Goal: Task Accomplishment & Management: Manage account settings

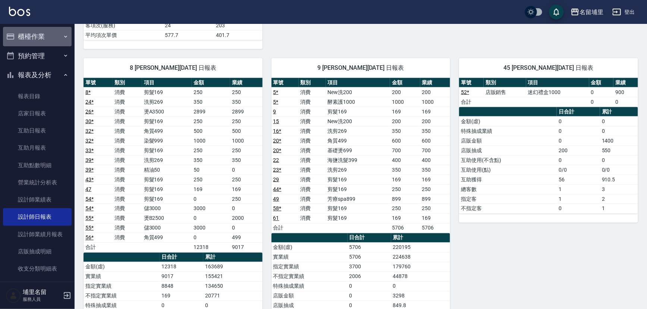
click at [37, 37] on button "櫃檯作業" at bounding box center [37, 36] width 69 height 19
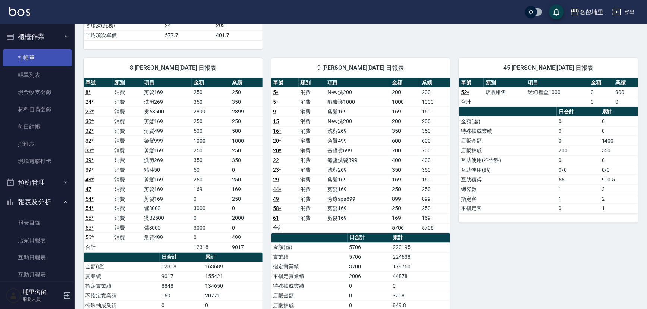
click at [40, 63] on link "打帳單" at bounding box center [37, 57] width 69 height 17
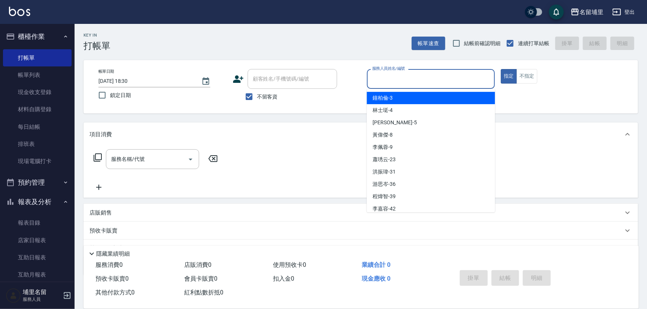
click at [414, 82] on input "服務人員姓名/編號" at bounding box center [431, 78] width 122 height 13
type input "[PERSON_NAME]-5"
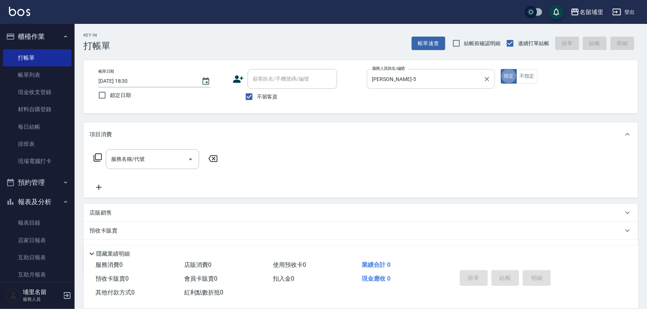
type button "true"
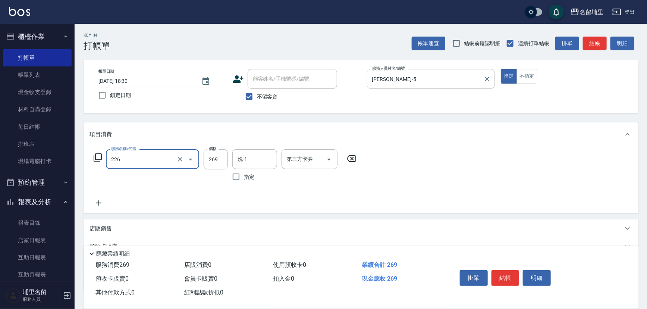
type input "洗剪269(226)"
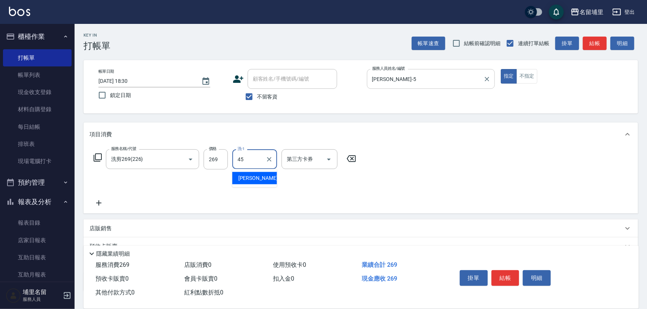
type input "[PERSON_NAME]-45"
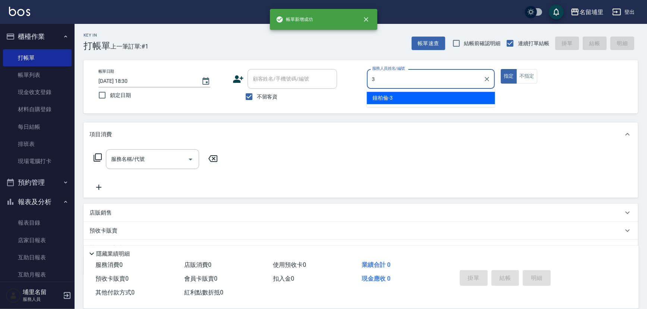
type input "鐘柏倫-3"
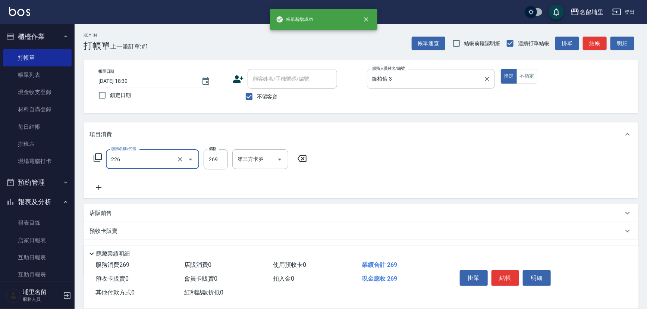
type input "洗剪269(226)"
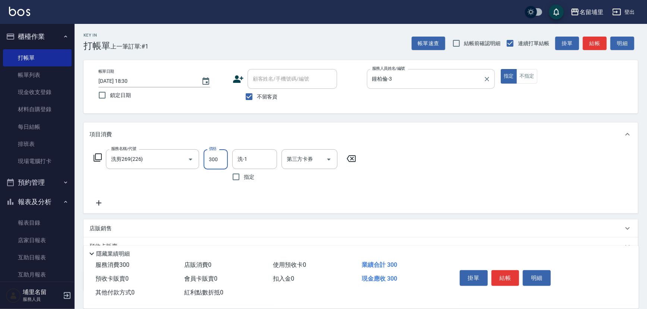
type input "300"
type input "鐘柏倫-3"
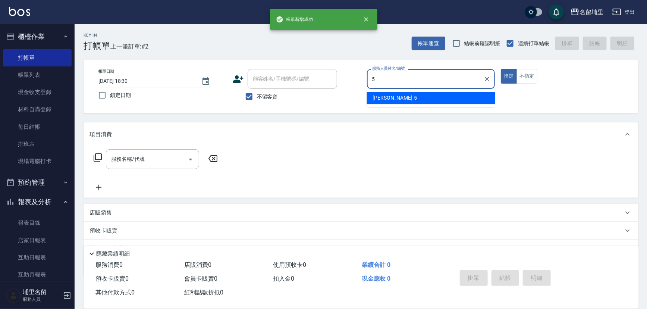
type input "[PERSON_NAME]-5"
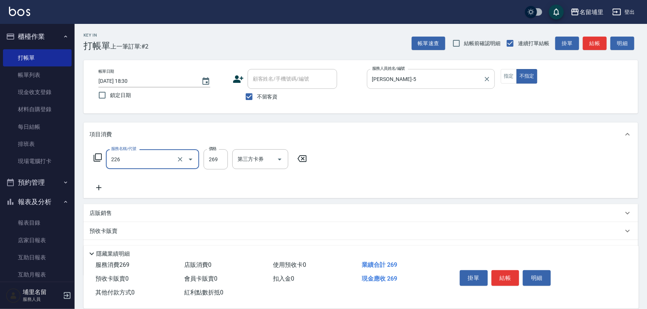
type input "洗剪269(226)"
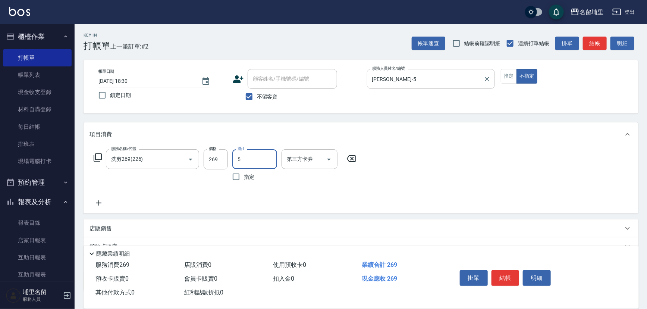
type input "[PERSON_NAME]-5"
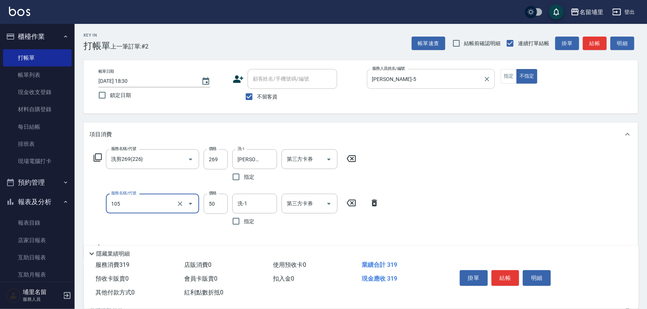
type input "精油50(105)"
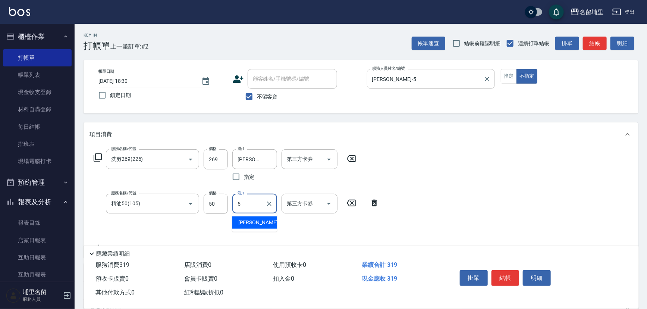
type input "[PERSON_NAME]-5"
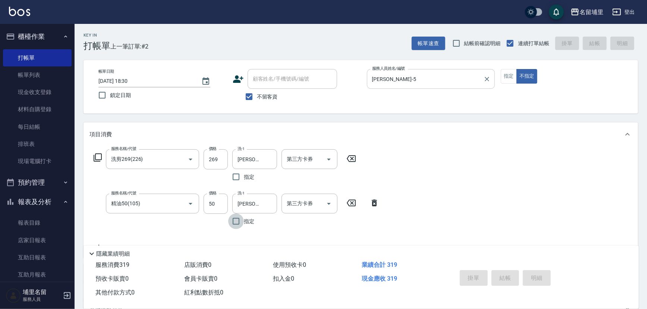
type input "[DATE] 18:31"
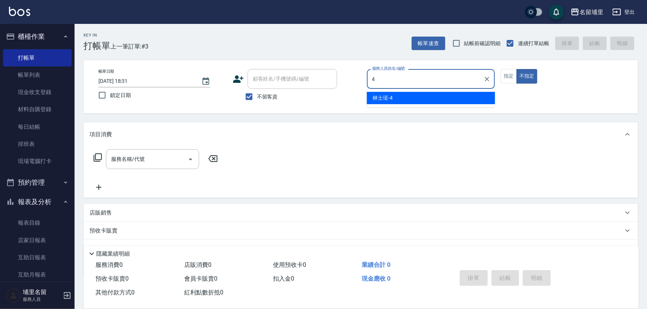
type input "林士珽-4"
type button "false"
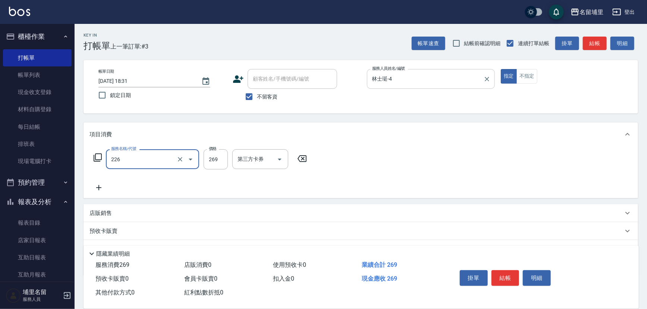
type input "洗剪269(226)"
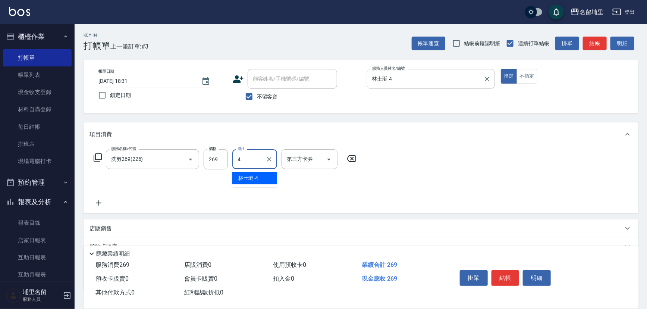
type input "林士珽-4"
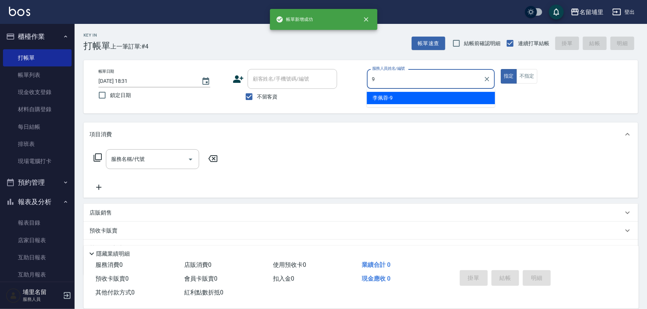
type input "李佩蓉-9"
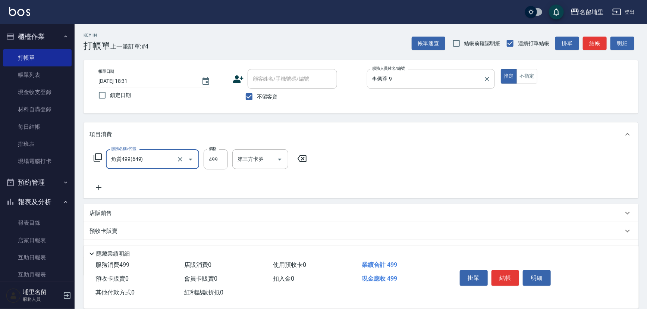
type input "角質499(649)"
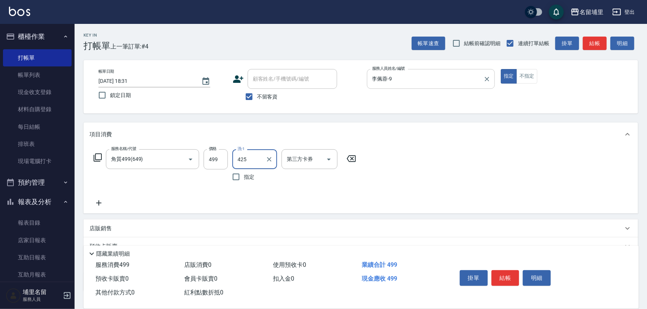
type input "425"
click at [246, 165] on input "洗-1" at bounding box center [255, 159] width 38 height 13
type input "[PERSON_NAME]-42"
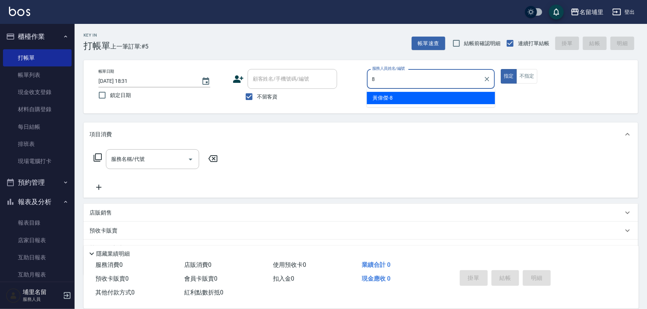
type input "黃偉傑-8"
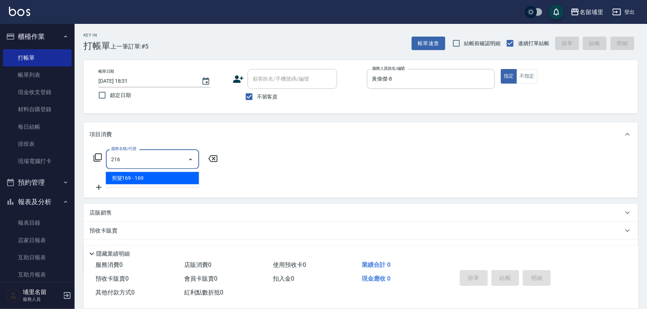
type input "剪髮169(216)"
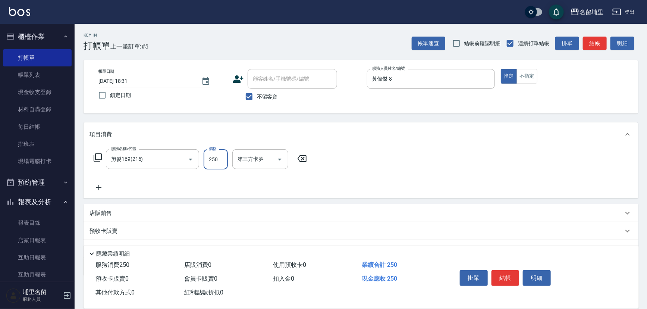
type input "250"
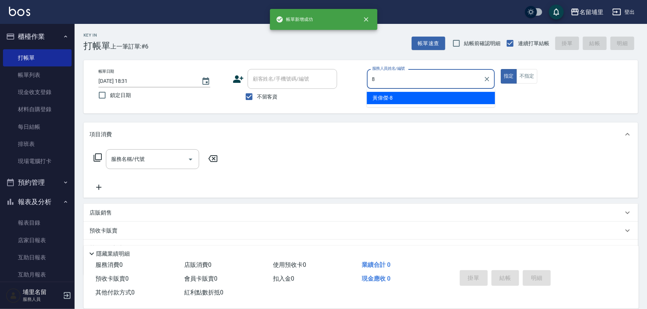
type input "黃偉傑-8"
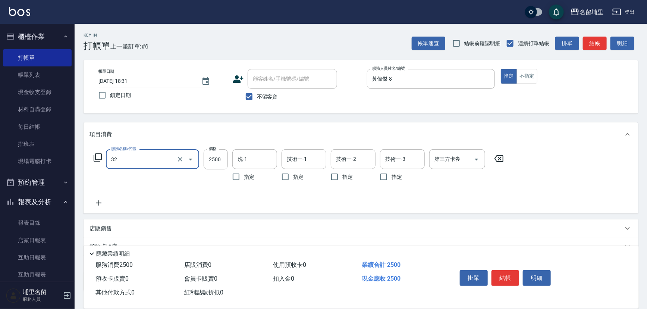
type input "燙B2500(32)"
type input "2199"
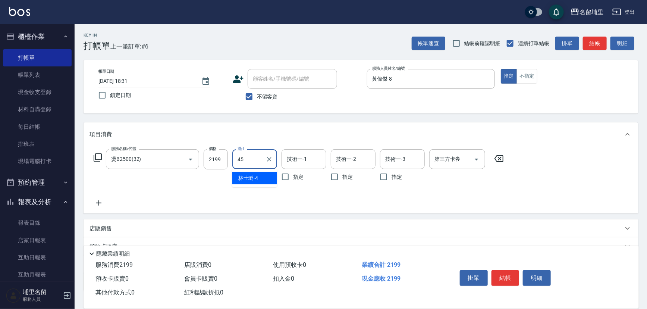
type input "[PERSON_NAME]-45"
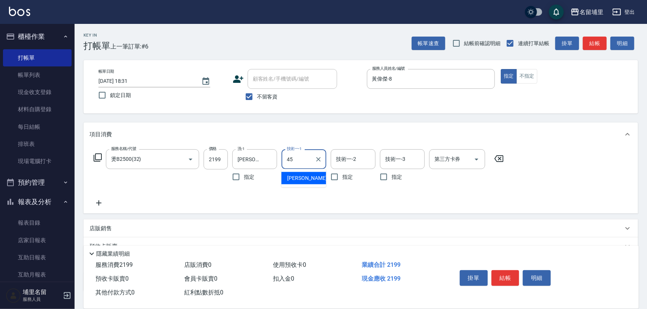
type input "[PERSON_NAME]-45"
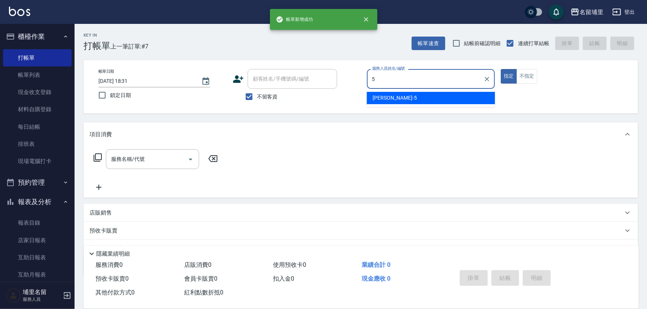
type input "[PERSON_NAME]-5"
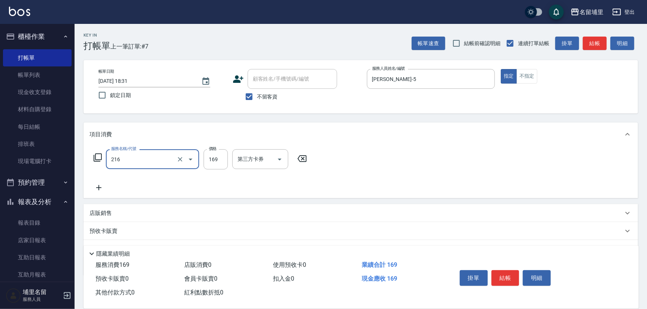
type input "剪髮169(216)"
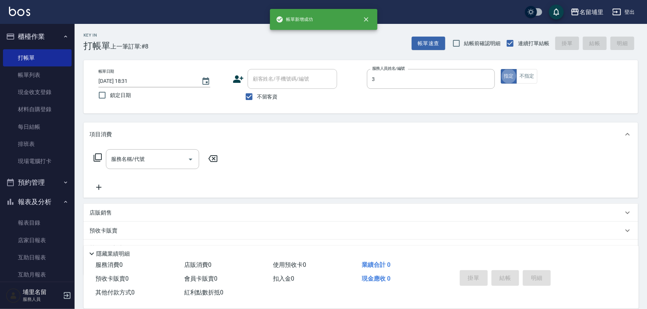
type input "鐘柏倫-3"
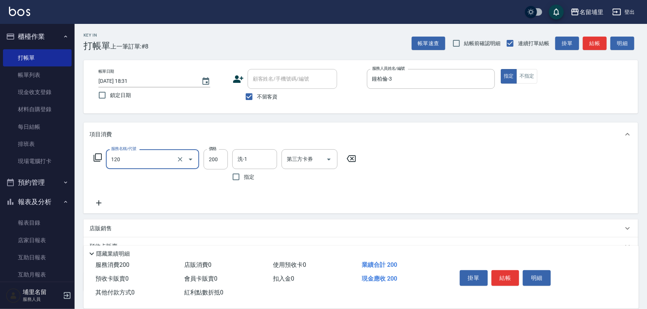
type input "New洗200(120)"
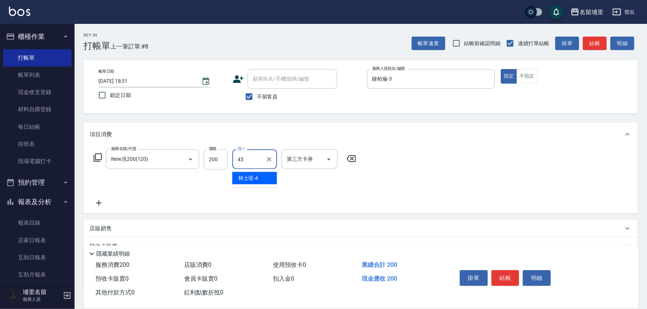
type input "[PERSON_NAME]-45"
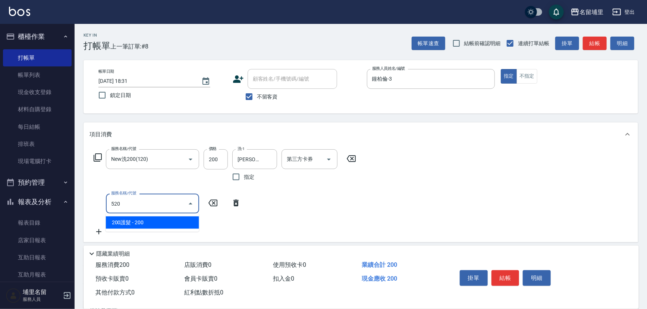
type input "200護髮(520)"
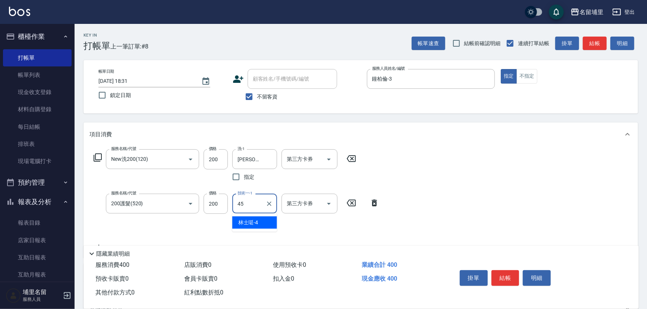
type input "[PERSON_NAME]-45"
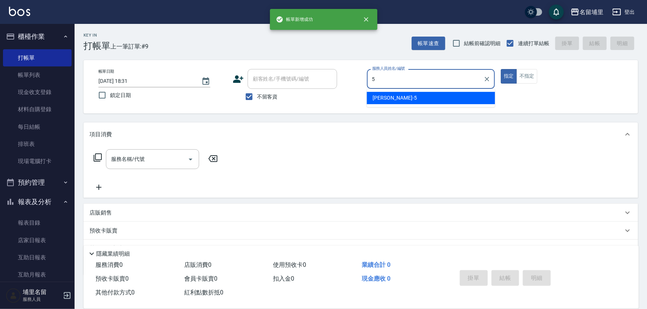
type input "[PERSON_NAME]-5"
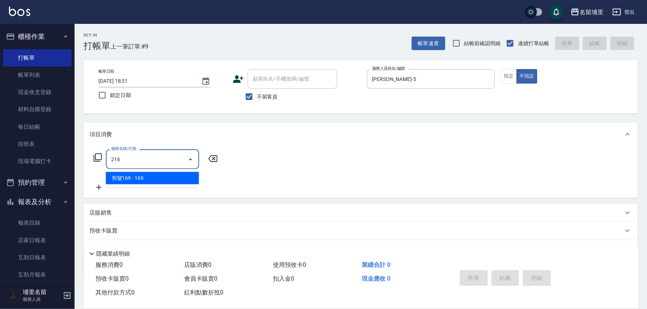
type input "剪髮169(216)"
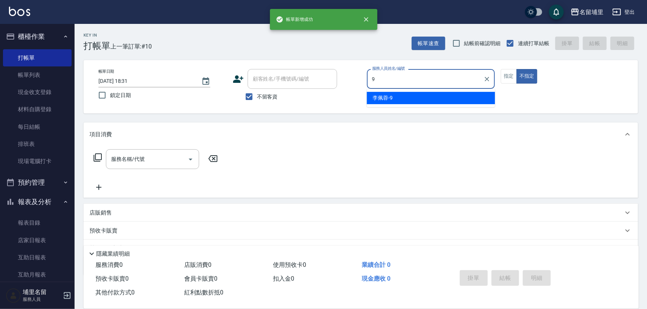
type input "李佩蓉-9"
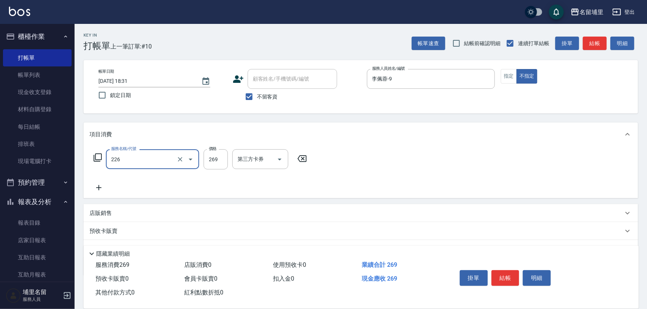
type input "洗剪269(226)"
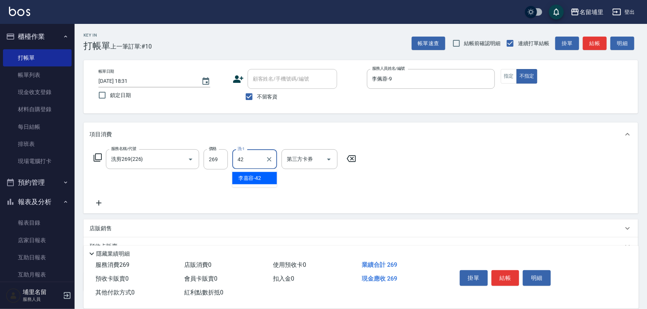
type input "[PERSON_NAME]-42"
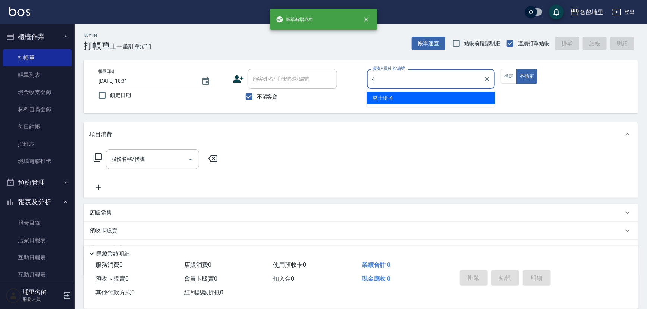
type input "林士珽-4"
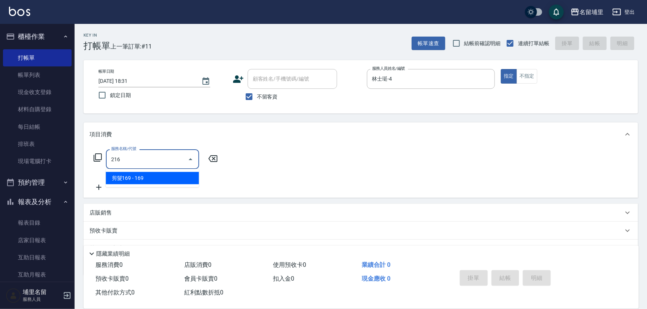
type input "剪髮169(216)"
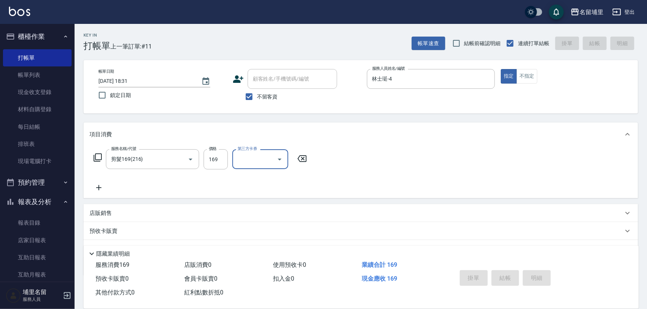
type input "[DATE] 18:32"
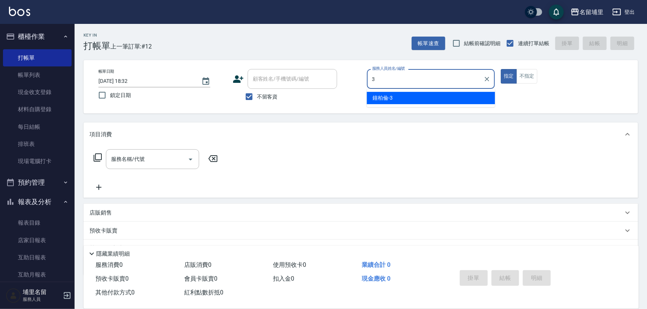
type input "鐘柏倫-3"
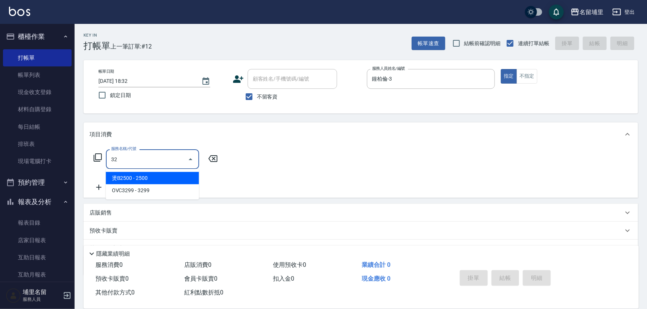
type input "燙B2500(32)"
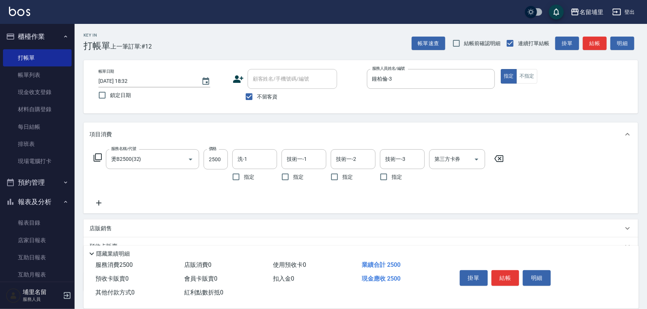
click at [229, 157] on div "服務名稱/代號 燙B2500(32) 服務名稱/代號 價格 2500 價格 洗-1 洗-1 指定 技術一-1 技術一-1 指定 技術一-2 技術一-2 指定 …" at bounding box center [299, 166] width 419 height 35
click at [231, 160] on div "服務名稱/代號 燙B2500(32) 服務名稱/代號 價格 2500 價格 洗-1 洗-1 指定 技術一-1 技術一-1 指定 技術一-2 技術一-2 指定 …" at bounding box center [299, 166] width 419 height 35
click at [224, 161] on input "2500" at bounding box center [216, 159] width 24 height 20
type input "2000"
type input "[PERSON_NAME]-45"
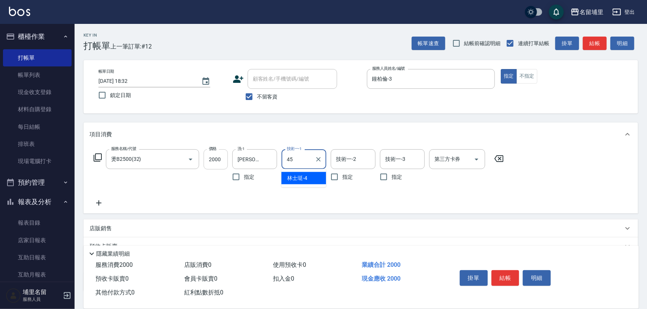
type input "[PERSON_NAME]-45"
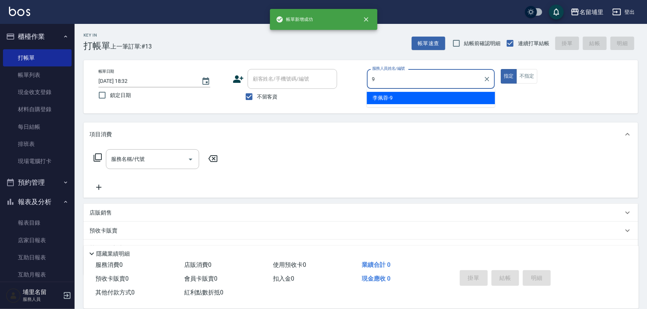
type input "李佩蓉-9"
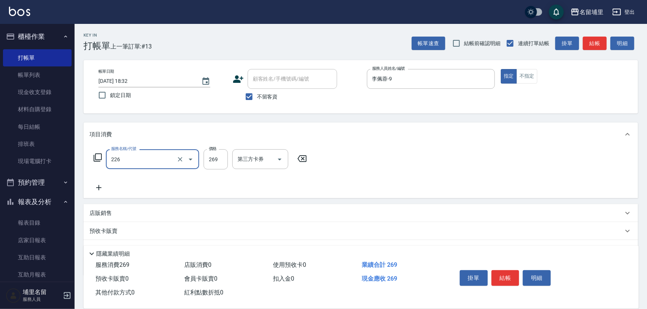
type input "洗剪269(226)"
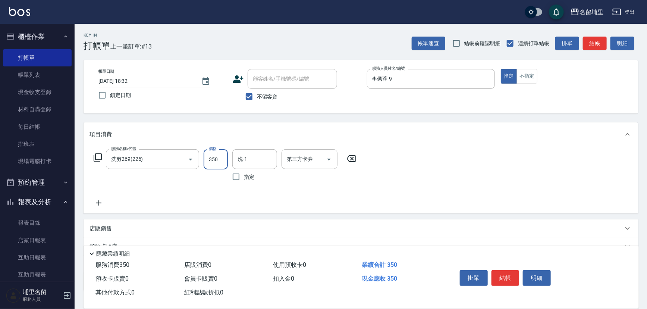
type input "350"
type input "[PERSON_NAME]-42"
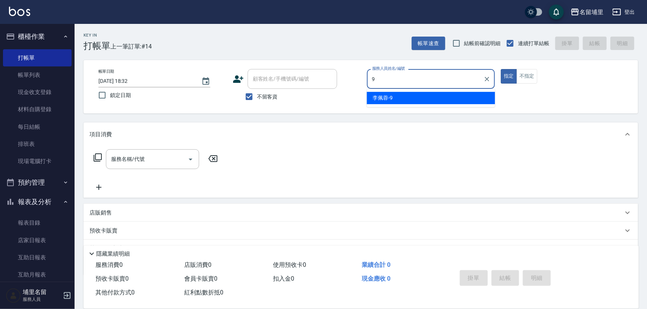
type input "李佩蓉-9"
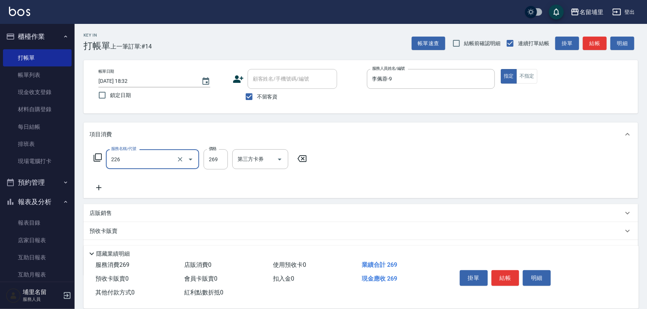
type input "洗剪269(226)"
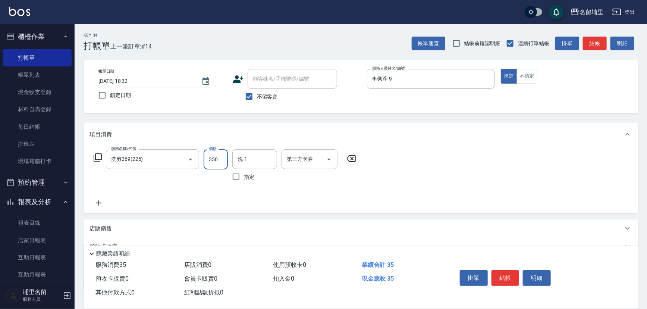
type input "350"
type input "[PERSON_NAME]-42"
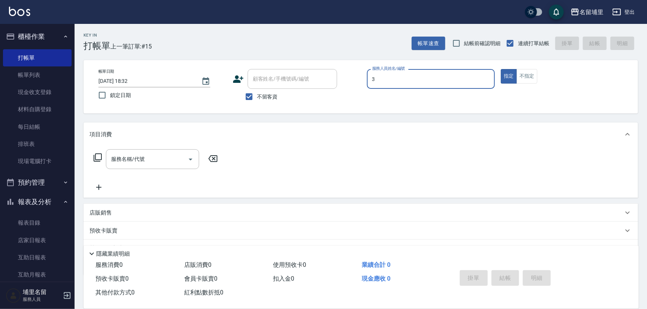
type input "鐘柏倫-3"
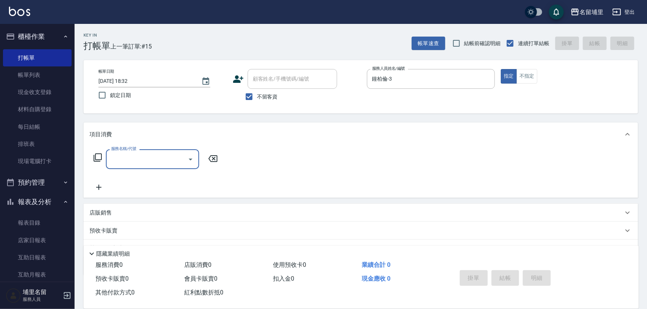
type input "2"
type input "New洗200(120)"
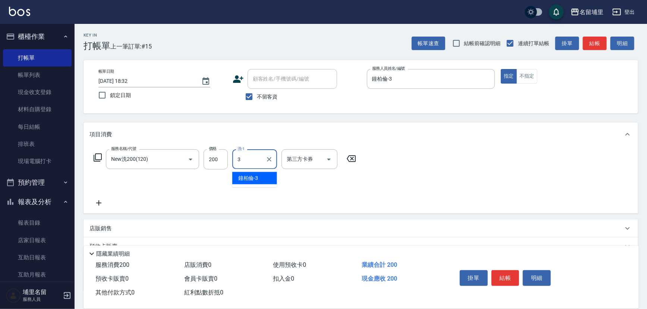
type input "鐘柏倫-3"
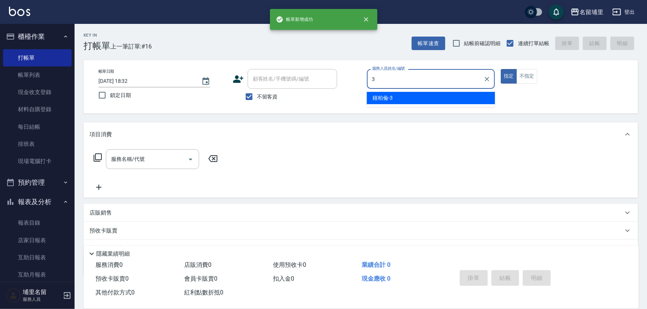
type input "鐘柏倫-3"
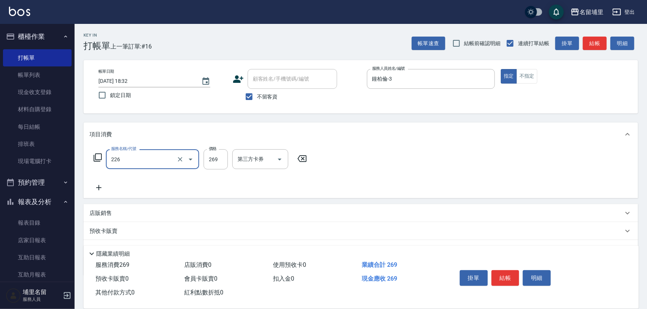
type input "洗剪269(226)"
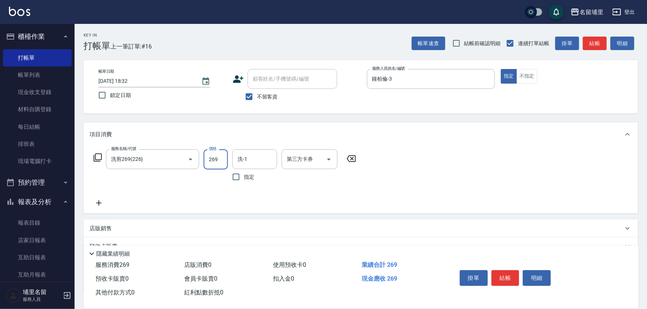
click at [224, 161] on input "269" at bounding box center [216, 159] width 24 height 20
type input "300"
type input "3"
type input "林士珽-4"
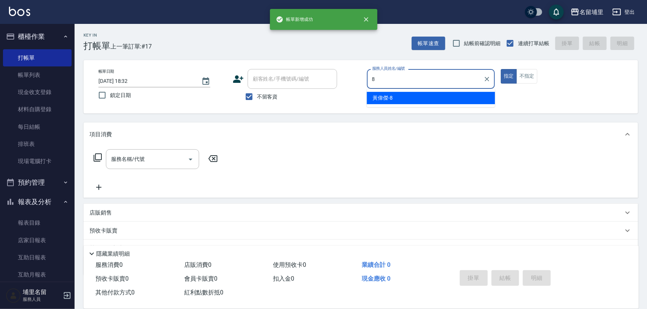
type input "黃偉傑-8"
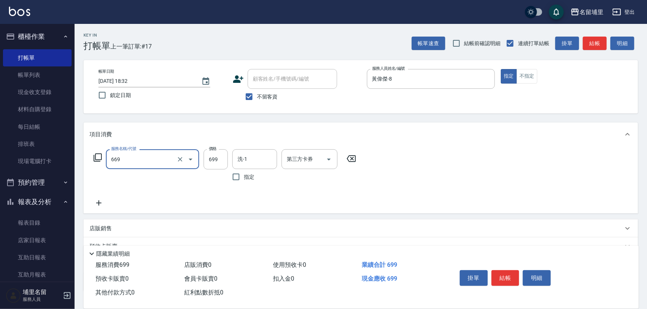
type input "精油699(669)"
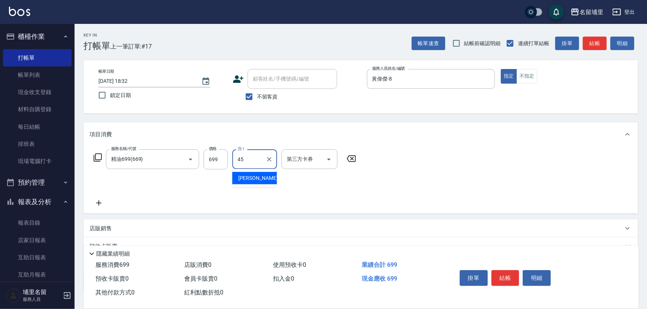
type input "[PERSON_NAME]-45"
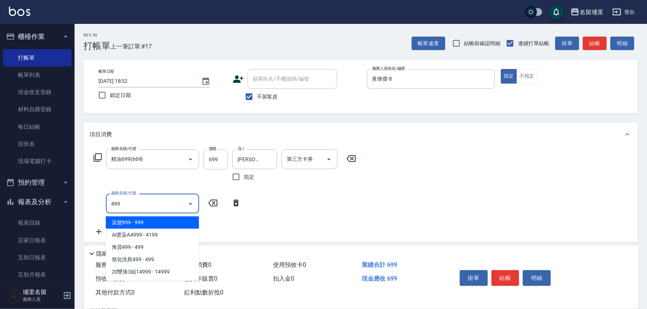
type input "染髮999(499)"
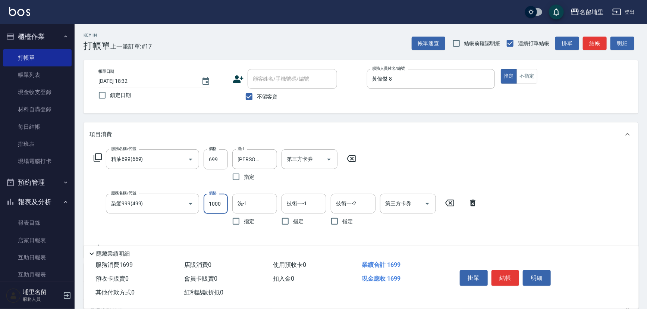
type input "1000"
type input "[PERSON_NAME]-45"
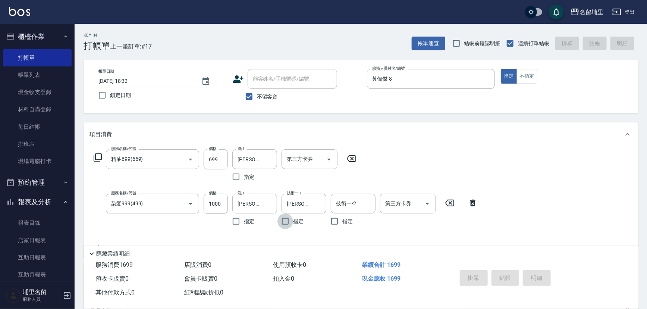
type input "[DATE] 18:33"
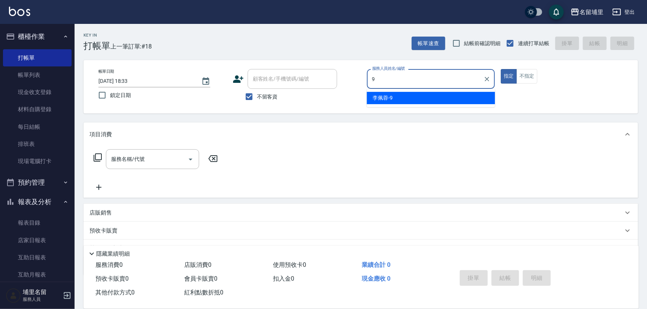
type input "李佩蓉-9"
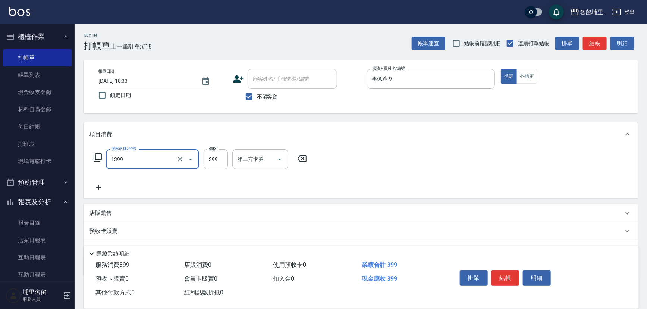
type input "海鹽洗髮399(1399)"
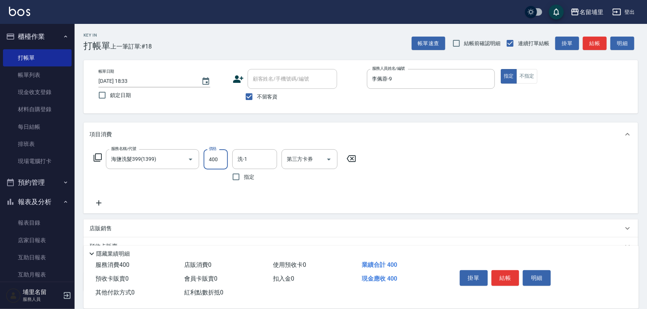
type input "400"
type input "[PERSON_NAME]-42"
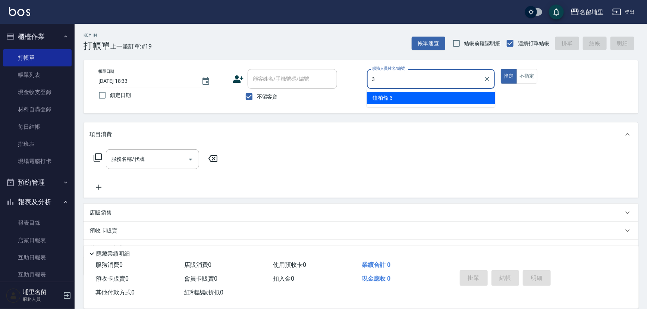
type input "鐘柏倫-3"
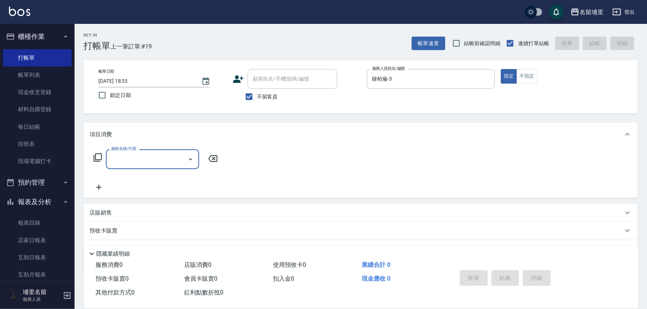
type input "1"
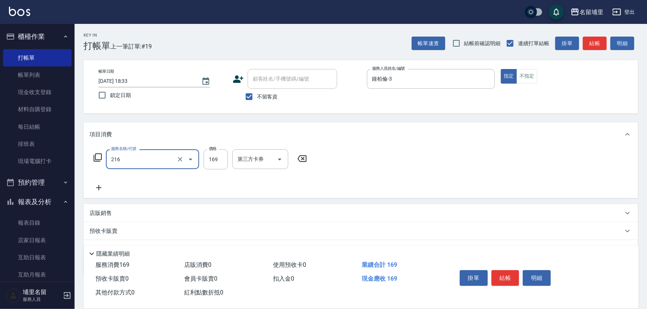
type input "剪髮169(216)"
type input "200"
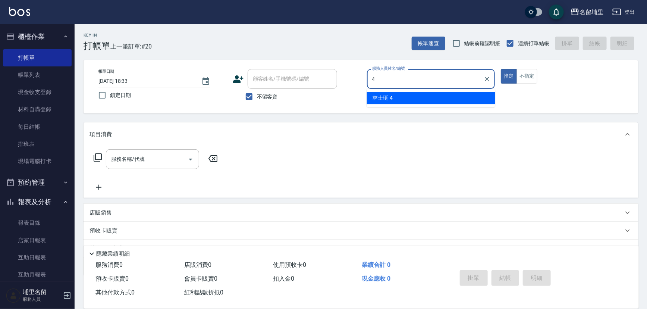
type input "林士珽-4"
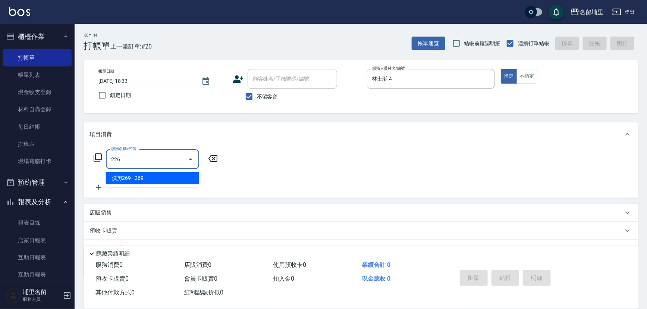
type input "洗剪269(226)"
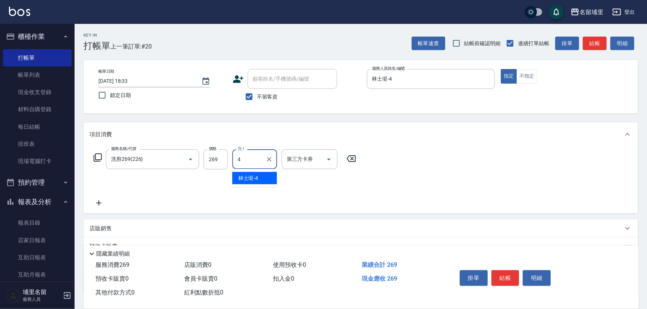
type input "林士珽-4"
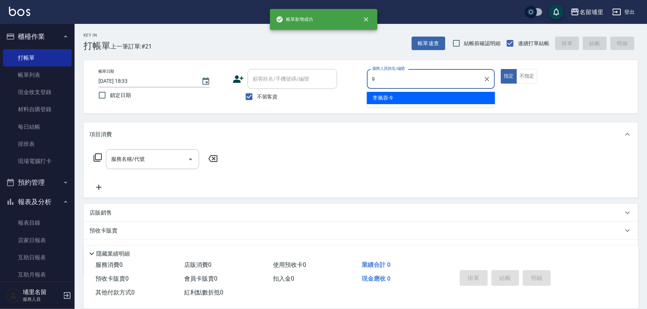
type input "李佩蓉-9"
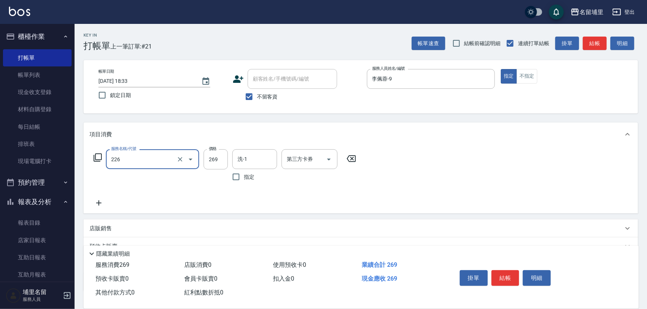
type input "洗剪269(226)"
type input "350"
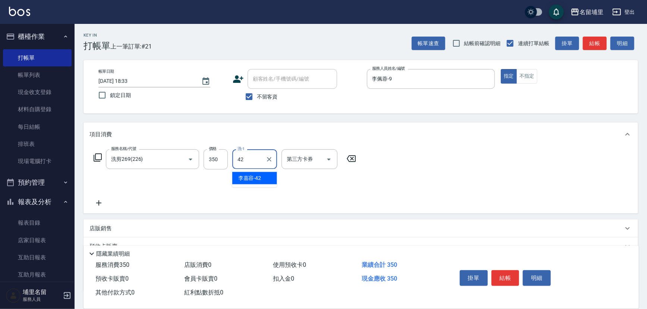
type input "[PERSON_NAME]-42"
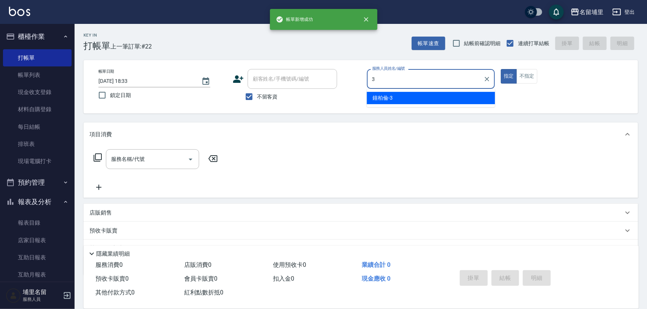
type input "鐘柏倫-3"
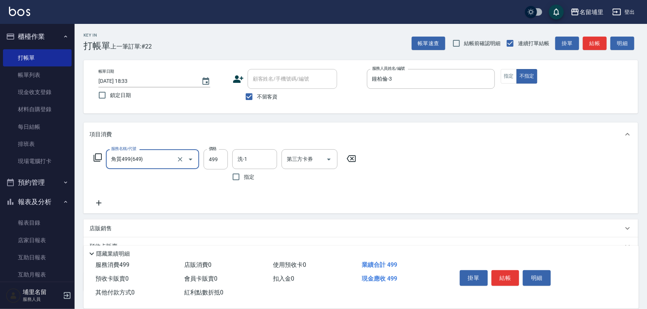
type input "角質499(649)"
type input "599"
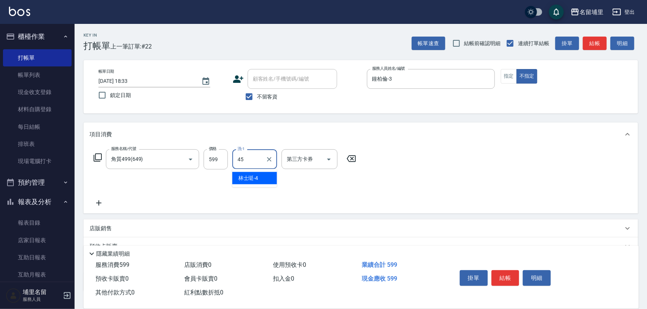
type input "[PERSON_NAME]-45"
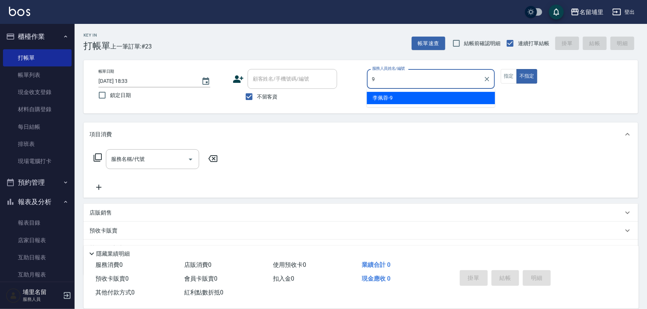
type input "李佩蓉-9"
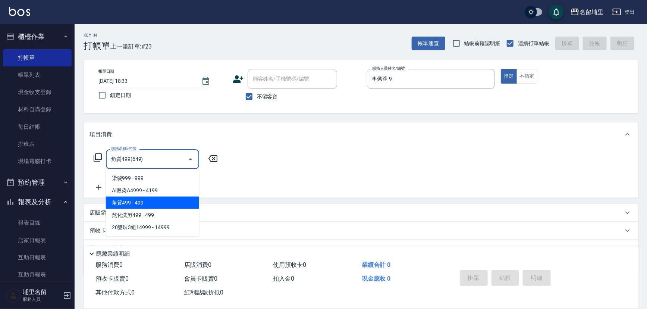
type input "角質499(649)"
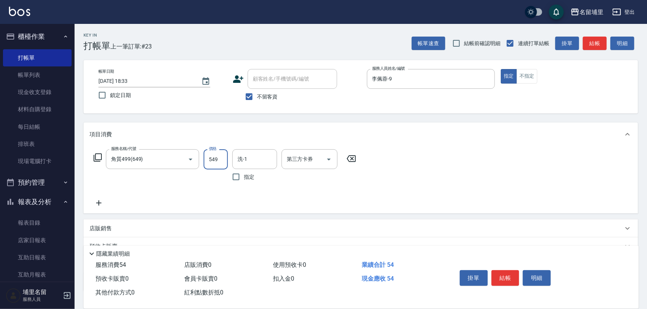
type input "549"
click at [239, 159] on input "洗-1" at bounding box center [255, 159] width 38 height 13
type input "[PERSON_NAME]-42"
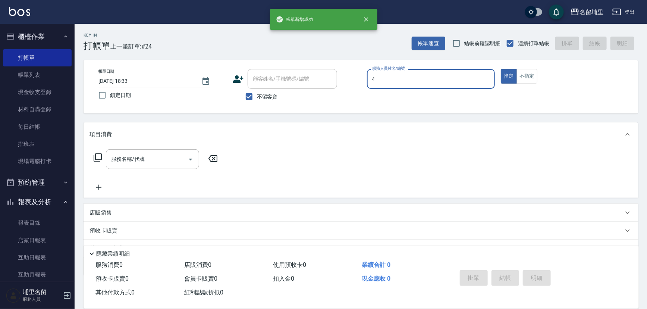
type input "林士珽-4"
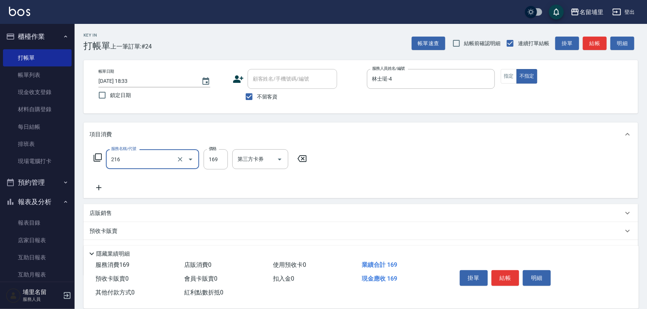
type input "剪髮169(216)"
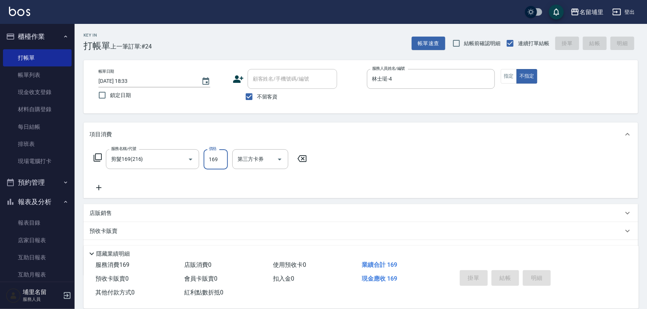
type input "[DATE] 18:34"
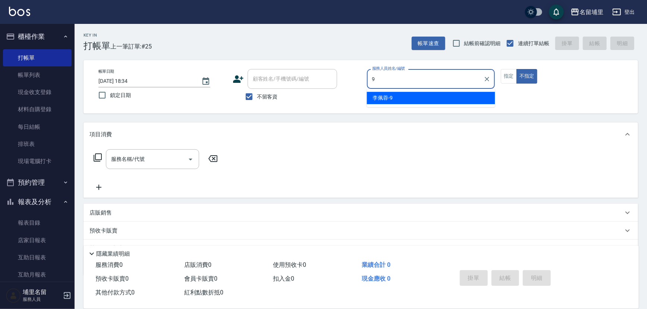
type input "李佩蓉-9"
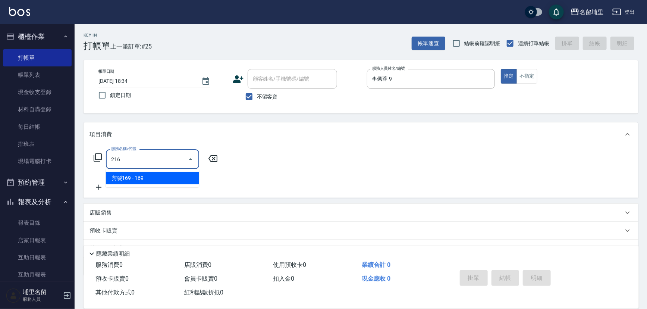
type input "剪髮169(216)"
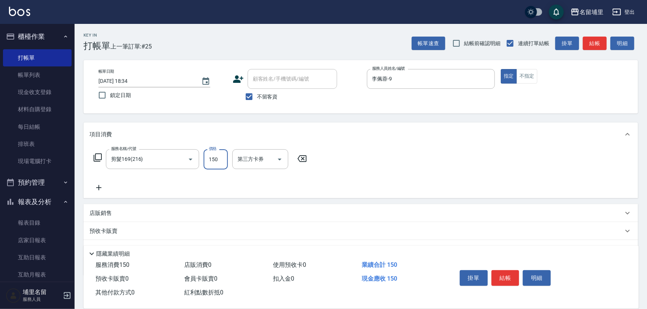
type input "150"
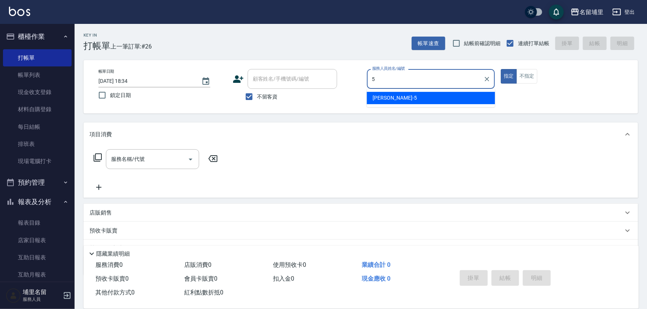
type input "[PERSON_NAME]-5"
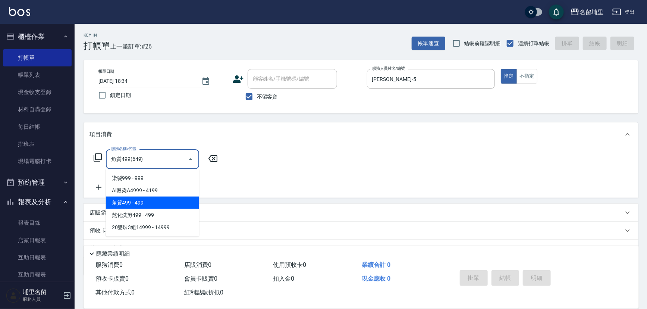
type input "角質499(649)"
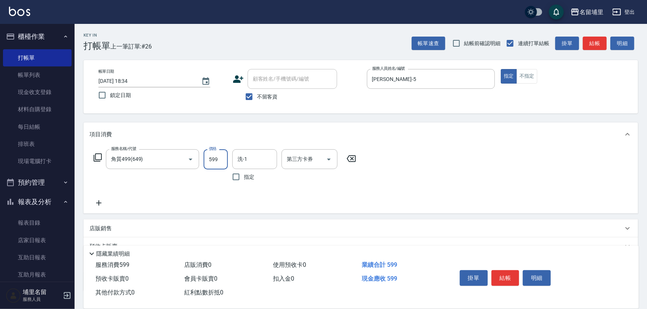
type input "599"
type input "[PERSON_NAME]-5"
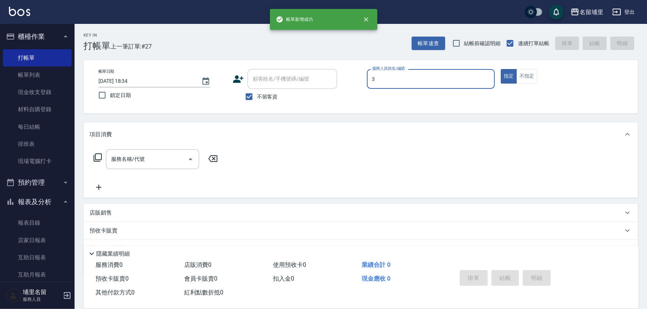
type input "鐘柏倫-3"
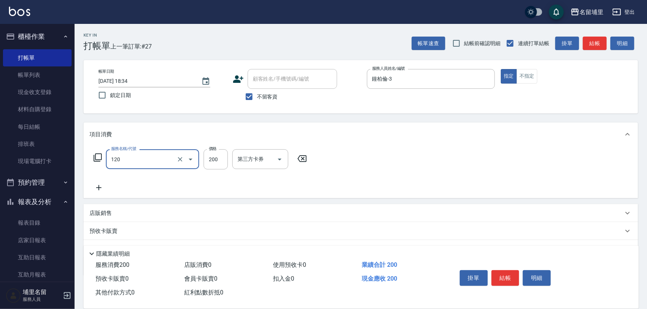
type input "New洗200(120)"
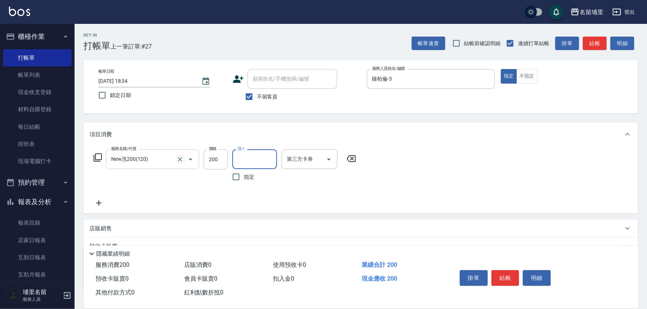
click at [180, 160] on icon "Clear" at bounding box center [179, 159] width 7 height 7
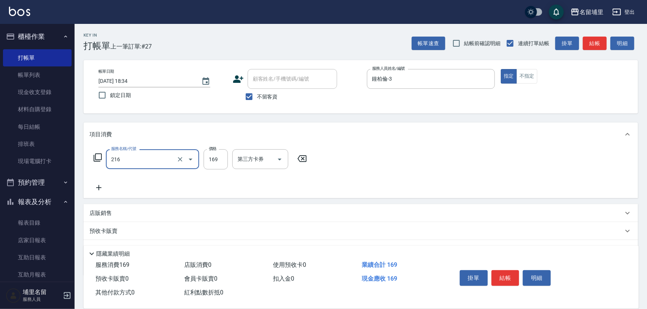
type input "剪髮169(216)"
type input "200"
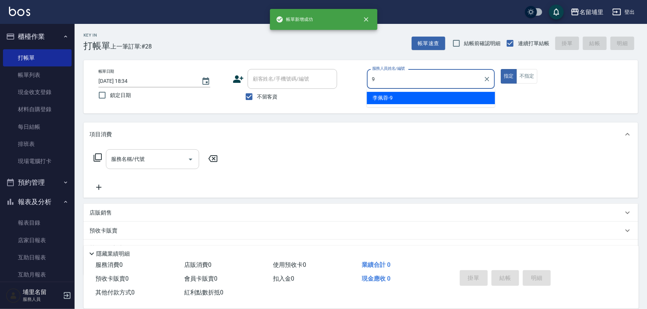
type input "李佩蓉-9"
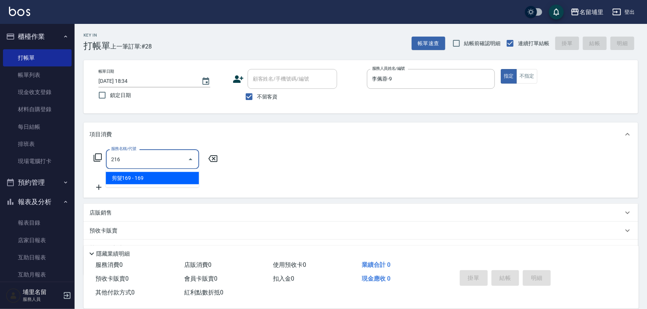
type input "剪髮169(216)"
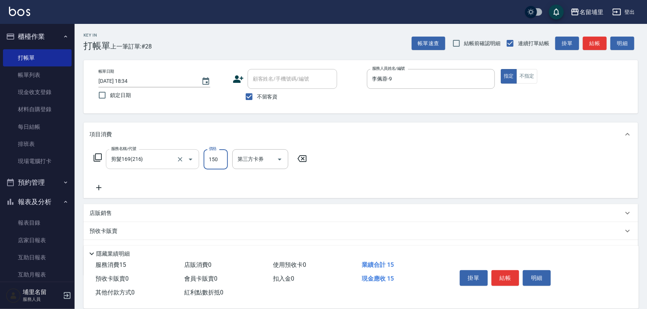
type input "150"
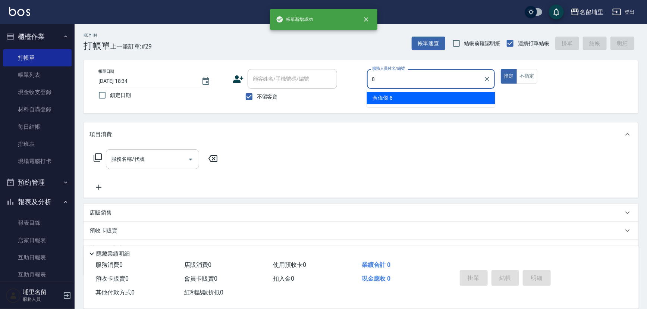
type input "黃偉傑-8"
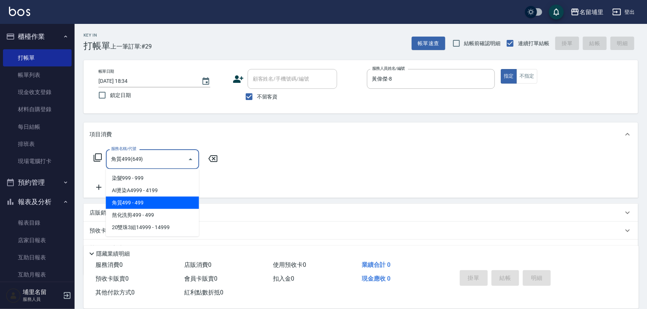
type input "角質499(649)"
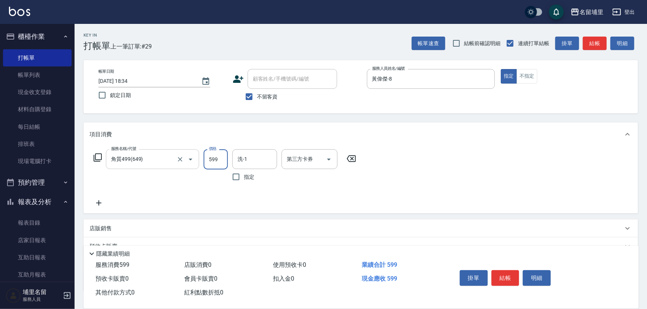
type input "599"
type input "[PERSON_NAME]-45"
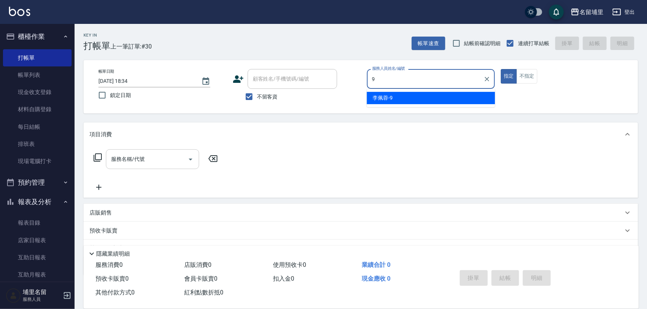
type input "李佩蓉-9"
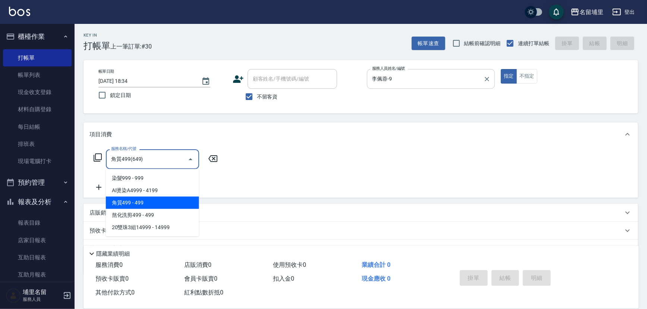
type input "角質499(649)"
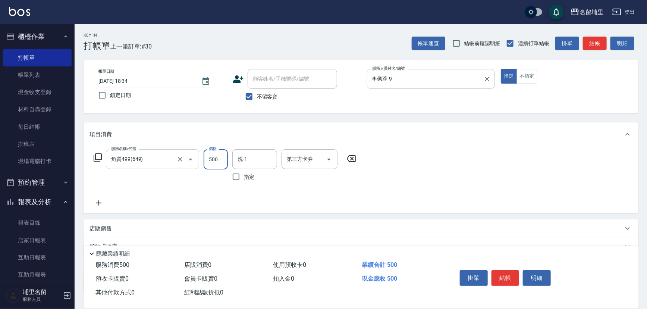
type input "500"
type input "[PERSON_NAME]-42"
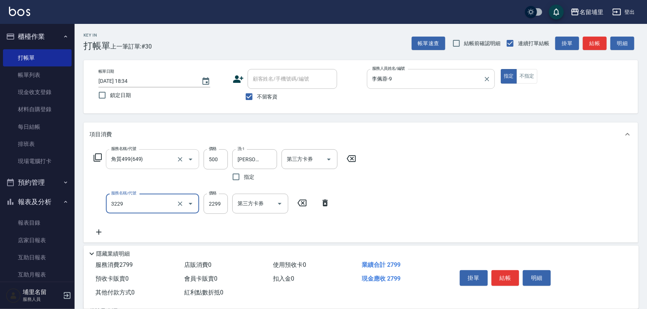
type input "[PERSON_NAME]2299(3229)"
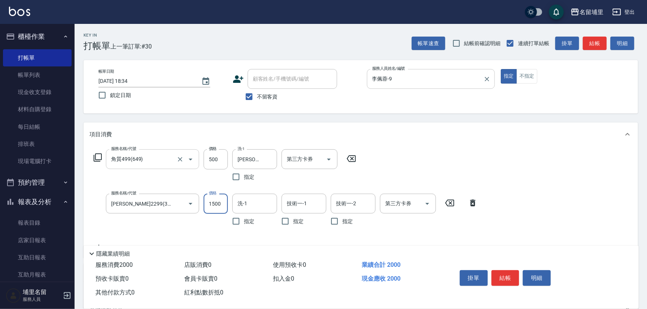
type input "1500"
type input "[PERSON_NAME]-42"
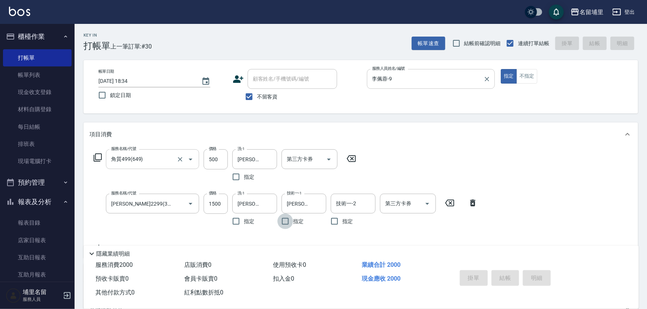
type input "[DATE] 18:35"
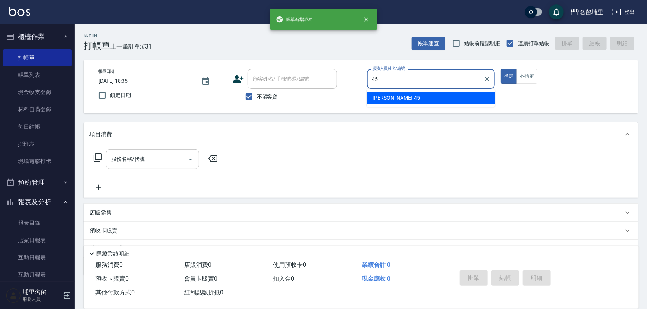
type input "[PERSON_NAME]-45"
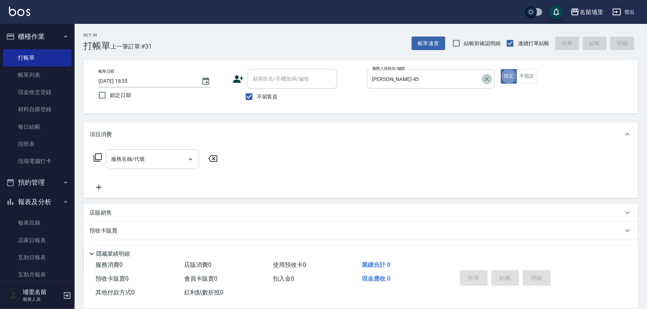
click at [488, 78] on icon "Clear" at bounding box center [486, 78] width 7 height 7
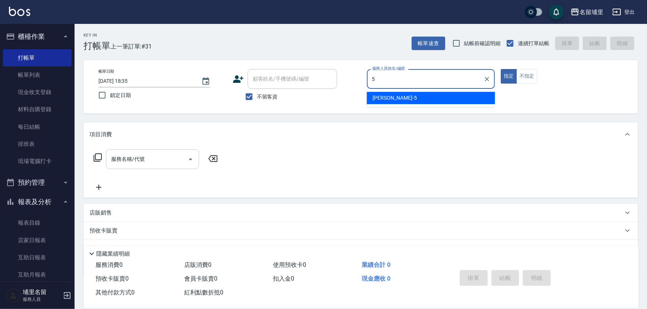
type input "[PERSON_NAME]-5"
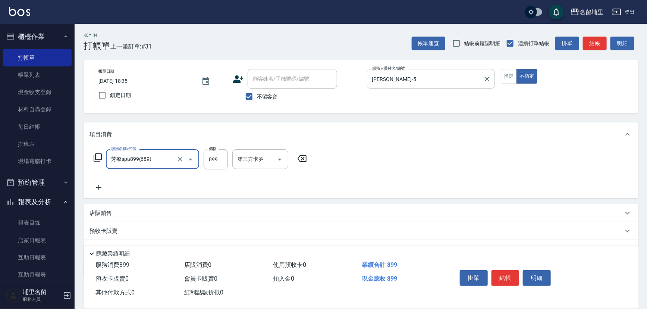
type input "芳療spa899(689)"
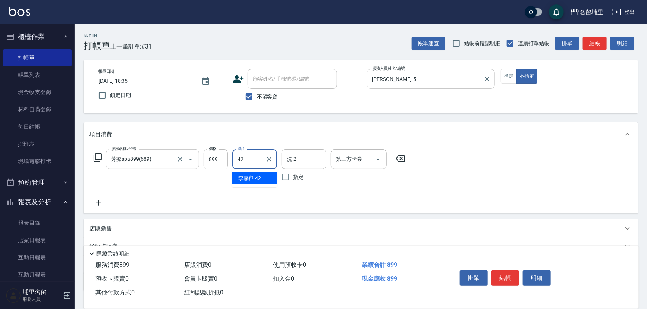
type input "[PERSON_NAME]-42"
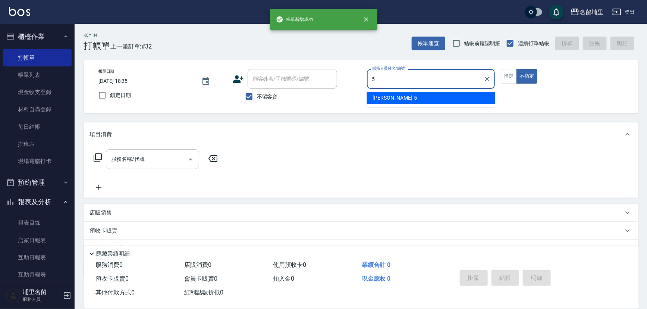
type input "[PERSON_NAME]-5"
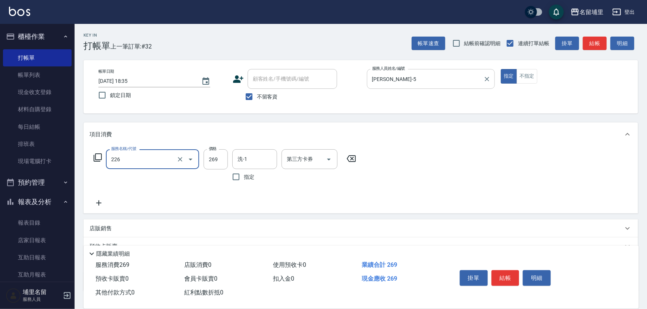
type input "洗剪269(226)"
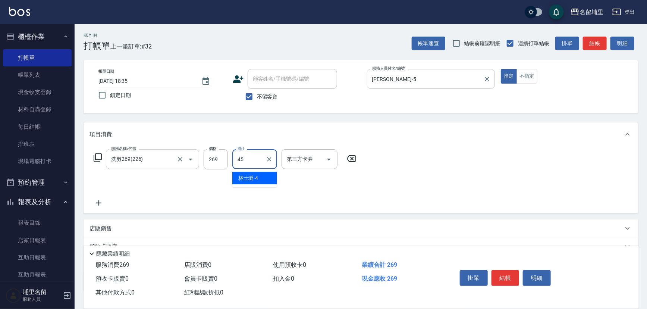
type input "[PERSON_NAME]-45"
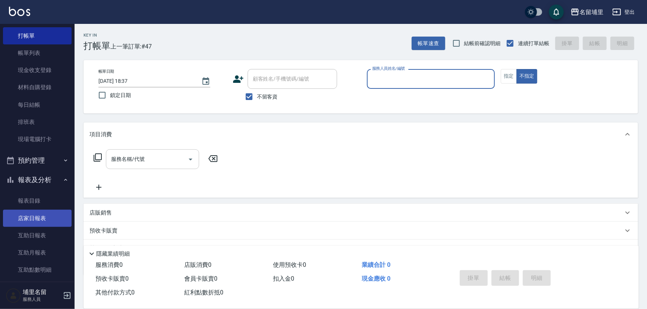
scroll to position [34, 0]
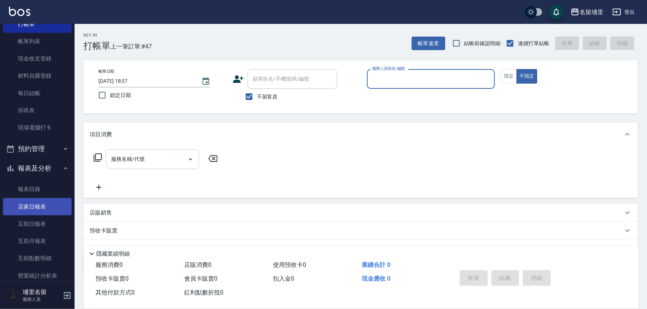
click at [51, 205] on link "店家日報表" at bounding box center [37, 206] width 69 height 17
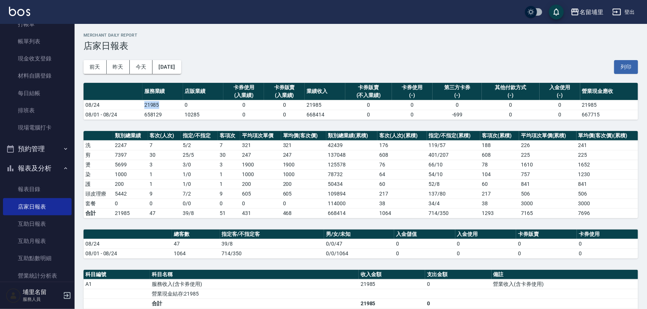
drag, startPoint x: 162, startPoint y: 108, endPoint x: 139, endPoint y: 104, distance: 23.0
click at [139, 104] on tr "08/24 21985 0 0 0 21985 0 0 0 0 0 21985" at bounding box center [361, 105] width 555 height 10
click at [139, 104] on td "08/24" at bounding box center [113, 105] width 59 height 10
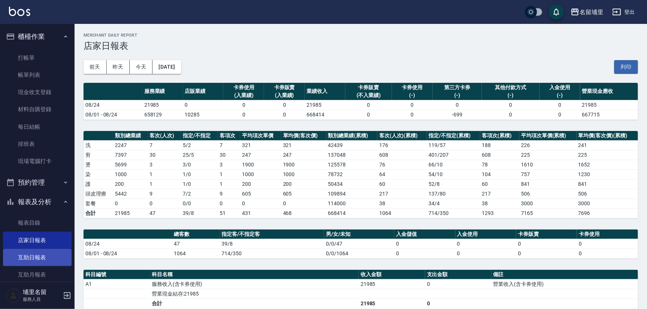
click at [56, 264] on link "互助日報表" at bounding box center [37, 257] width 69 height 17
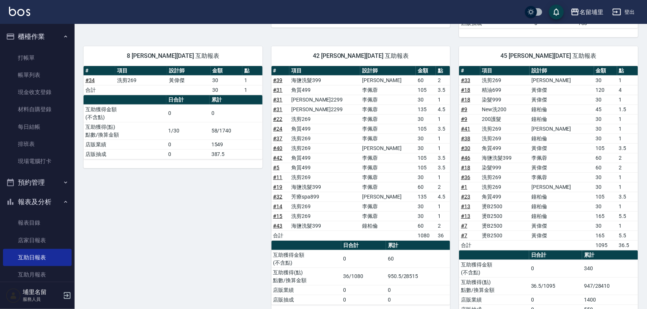
scroll to position [245, 0]
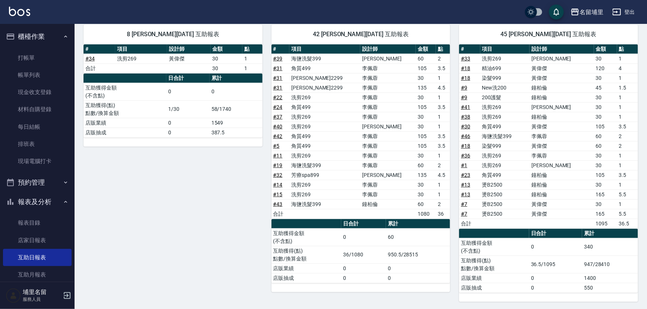
click at [466, 136] on link "# 46" at bounding box center [465, 136] width 9 height 6
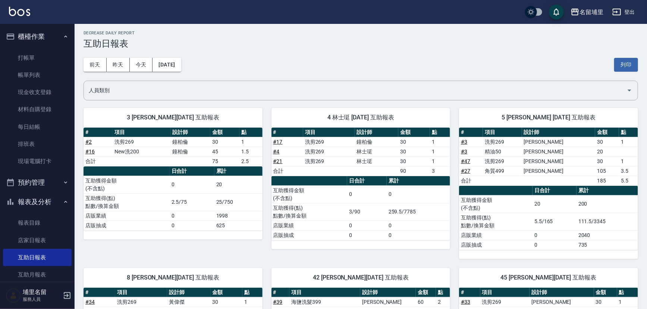
scroll to position [0, 0]
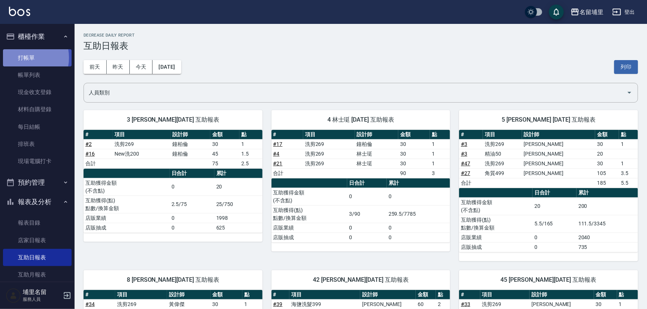
click at [21, 57] on link "打帳單" at bounding box center [37, 57] width 69 height 17
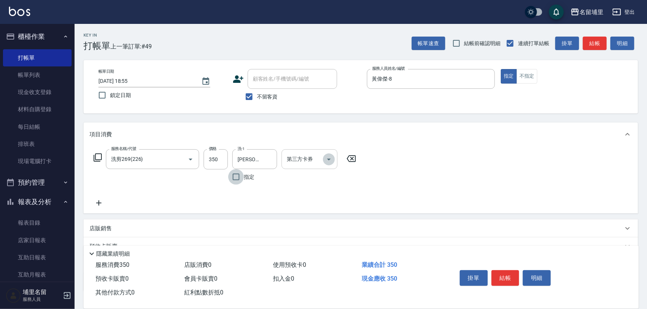
click at [332, 160] on icon "Open" at bounding box center [329, 159] width 9 height 9
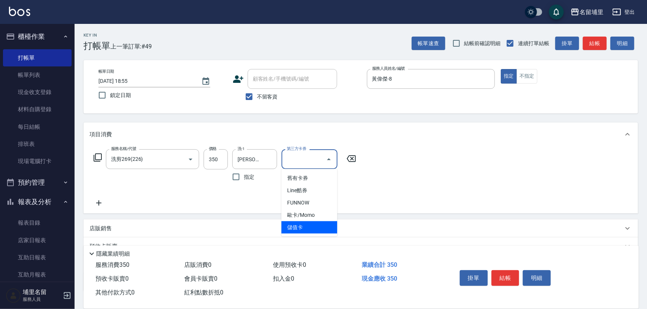
click at [320, 222] on span "儲值卡" at bounding box center [310, 227] width 56 height 12
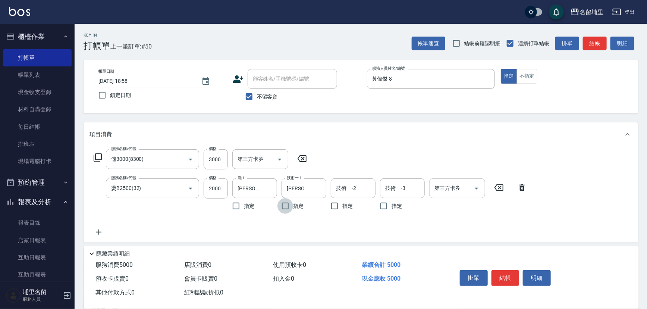
click at [475, 190] on icon "Open" at bounding box center [476, 188] width 9 height 9
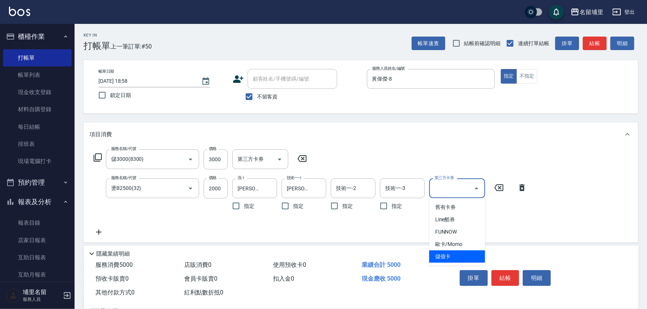
click at [460, 257] on span "儲值卡" at bounding box center [457, 256] width 56 height 12
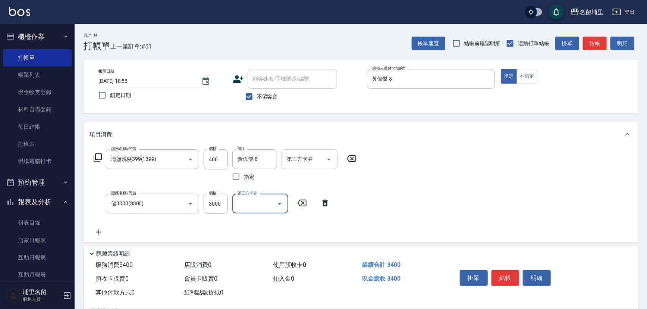
click at [327, 157] on icon "Open" at bounding box center [329, 159] width 9 height 9
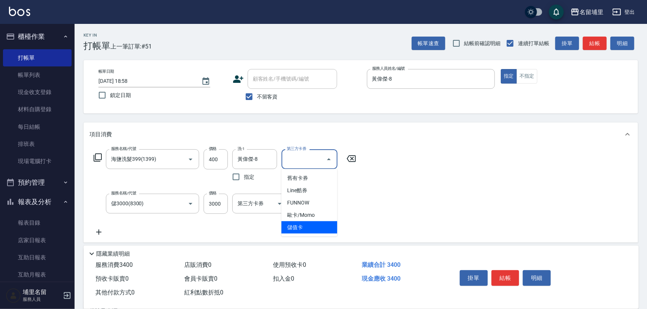
click at [314, 225] on span "儲值卡" at bounding box center [310, 227] width 56 height 12
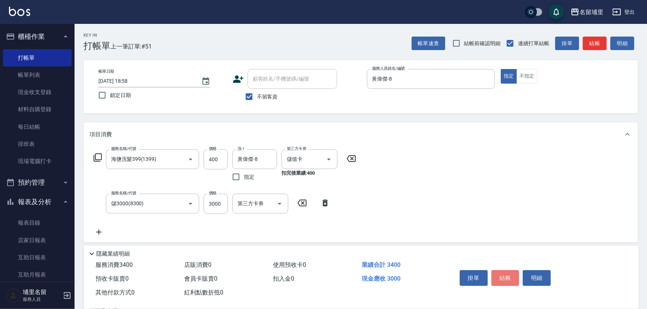
click at [509, 273] on button "結帳" at bounding box center [506, 278] width 28 height 16
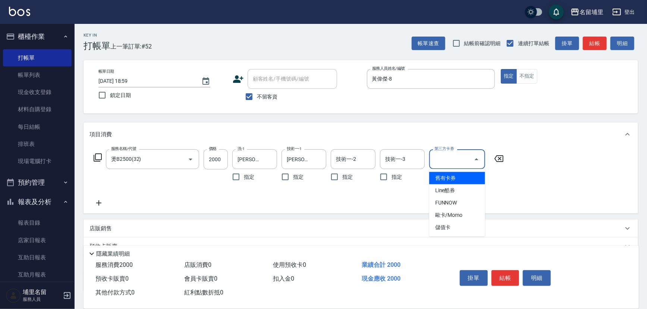
click at [470, 158] on input "第三方卡券" at bounding box center [452, 159] width 38 height 13
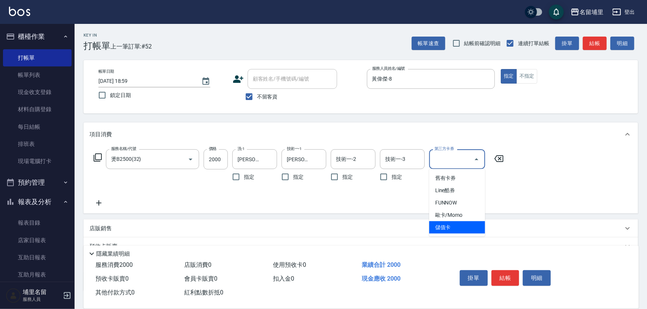
click at [472, 229] on span "儲值卡" at bounding box center [457, 227] width 56 height 12
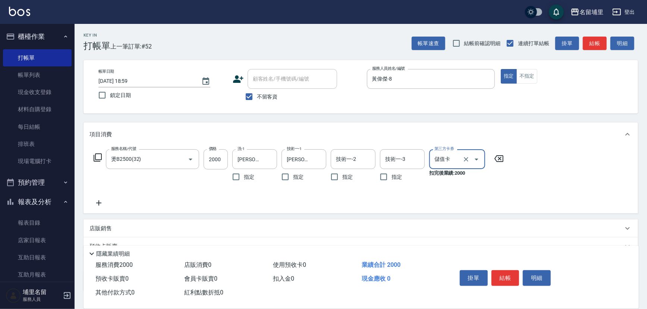
click at [412, 221] on div "店販銷售" at bounding box center [361, 228] width 555 height 18
click at [101, 207] on div "服務名稱/代號 燙B2500(32) 服務名稱/代號 價格 2000 價格 洗-1 [PERSON_NAME]-45 洗-1 指定 技術一-1 [PERSON…" at bounding box center [361, 179] width 555 height 67
click at [102, 205] on icon at bounding box center [99, 202] width 19 height 9
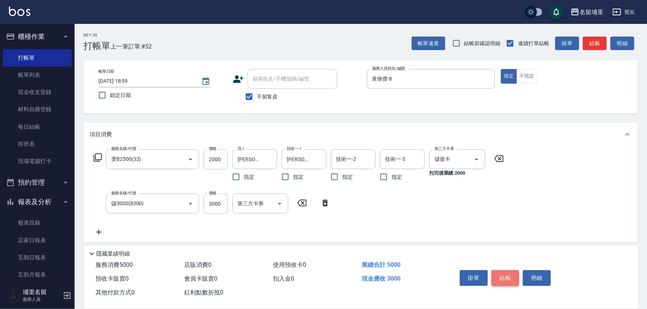
click at [507, 276] on button "結帳" at bounding box center [506, 278] width 28 height 16
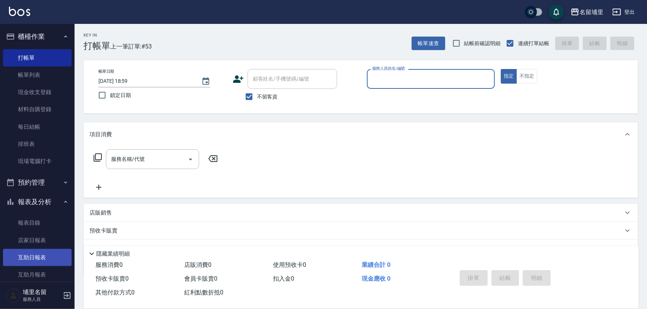
click at [64, 255] on link "互助日報表" at bounding box center [37, 257] width 69 height 17
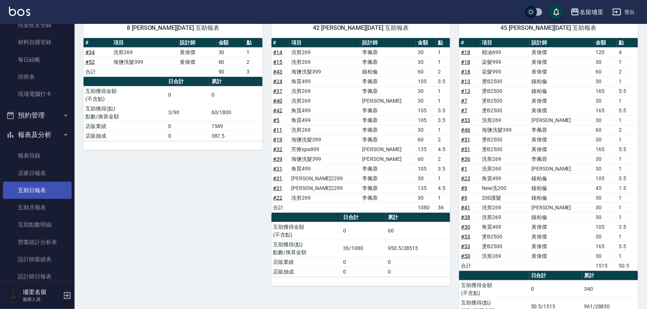
scroll to position [68, 0]
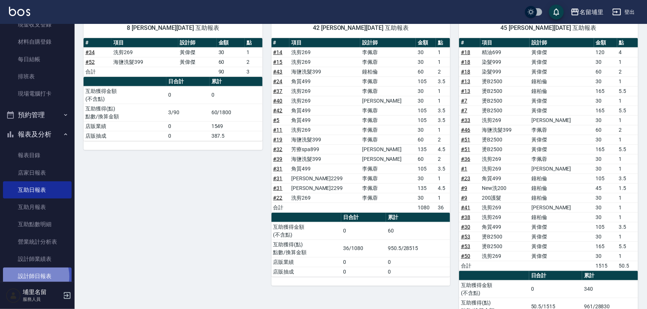
click at [31, 276] on link "設計師日報表" at bounding box center [37, 275] width 69 height 17
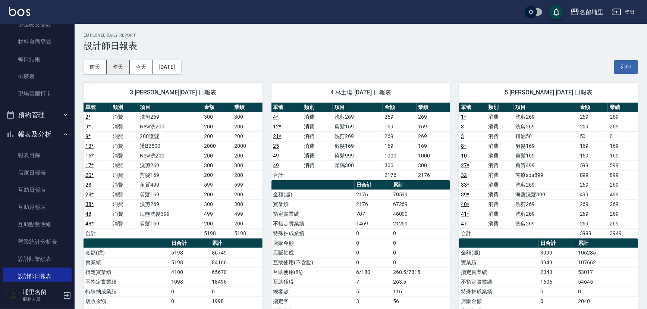
click at [122, 65] on button "昨天" at bounding box center [118, 67] width 23 height 14
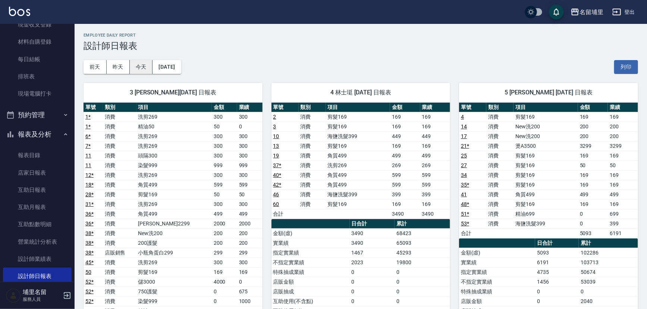
drag, startPoint x: 134, startPoint y: 66, endPoint x: 145, endPoint y: 65, distance: 10.9
click at [135, 66] on button "今天" at bounding box center [141, 67] width 23 height 14
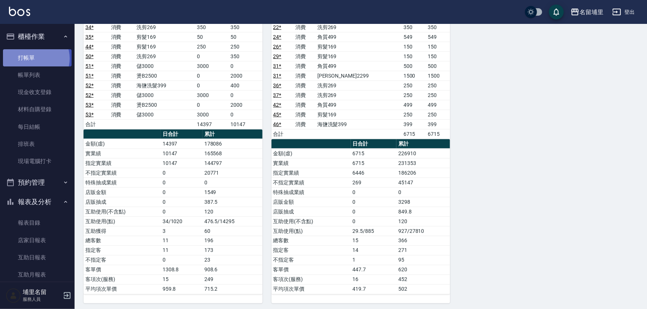
click at [35, 58] on link "打帳單" at bounding box center [37, 57] width 69 height 17
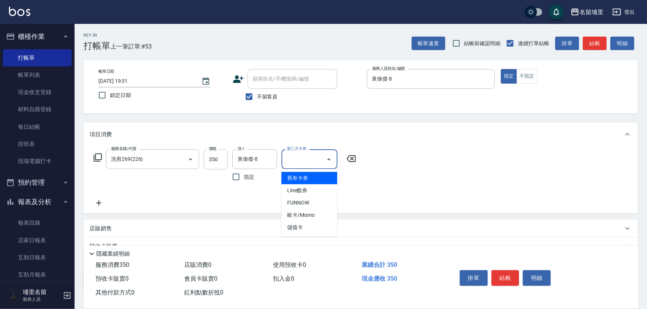
click at [322, 158] on input "第三方卡券" at bounding box center [304, 159] width 38 height 13
click at [297, 222] on span "儲值卡" at bounding box center [310, 227] width 56 height 12
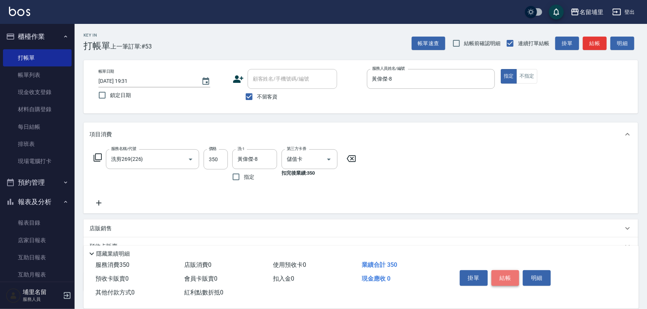
click at [504, 279] on button "結帳" at bounding box center [506, 278] width 28 height 16
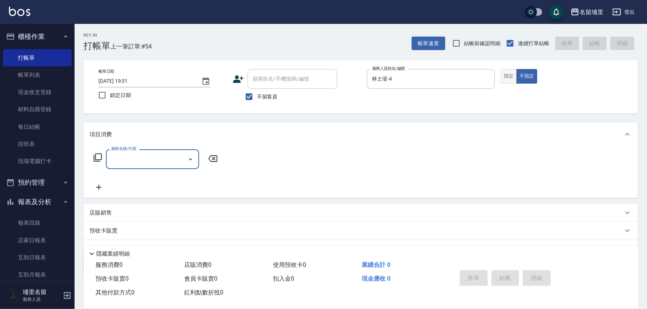
click at [515, 77] on button "指定" at bounding box center [509, 76] width 16 height 15
click at [114, 156] on input "服務名稱/代號" at bounding box center [146, 159] width 75 height 13
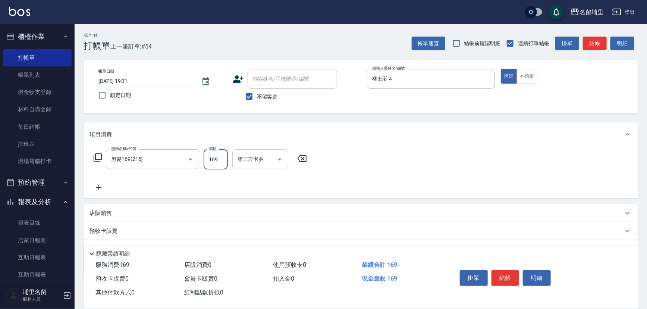
click at [280, 157] on icon "Open" at bounding box center [279, 159] width 9 height 9
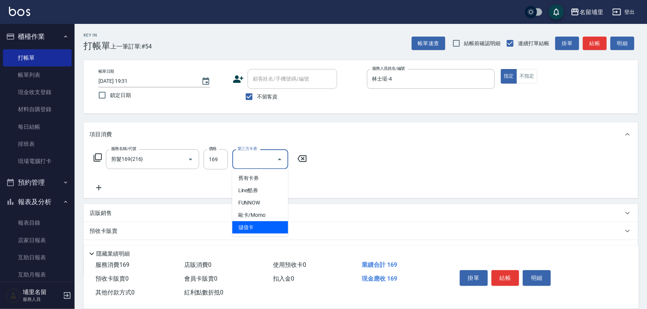
click at [275, 228] on span "儲值卡" at bounding box center [260, 227] width 56 height 12
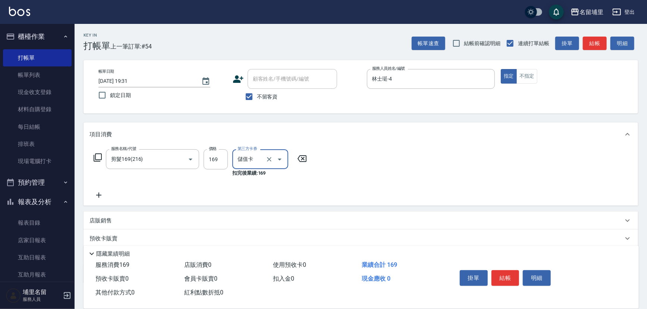
drag, startPoint x: 505, startPoint y: 278, endPoint x: 511, endPoint y: 260, distance: 19.1
click at [505, 276] on button "結帳" at bounding box center [506, 278] width 28 height 16
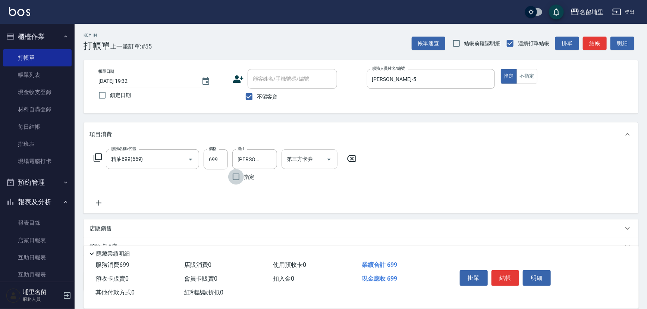
click at [335, 157] on div "第三方卡券" at bounding box center [310, 159] width 56 height 20
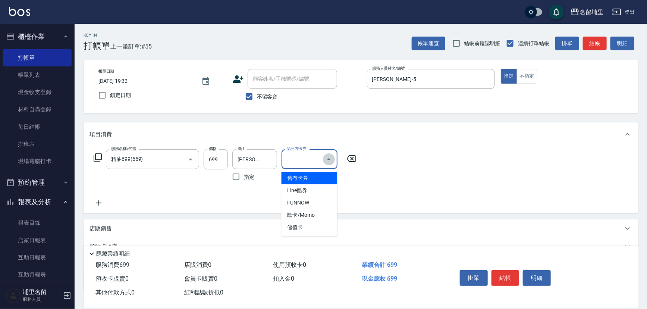
click at [328, 164] on button "Close" at bounding box center [329, 159] width 12 height 12
click at [332, 157] on icon "Open" at bounding box center [329, 159] width 9 height 9
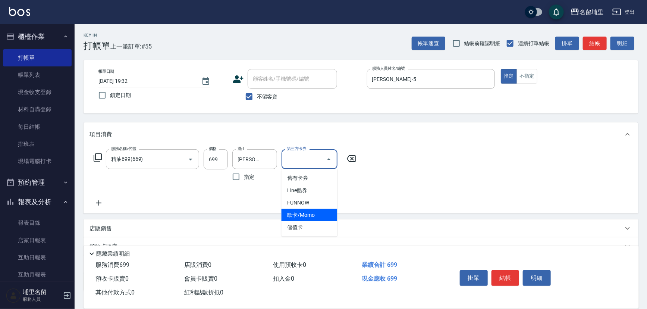
click at [312, 222] on span "儲值卡" at bounding box center [310, 227] width 56 height 12
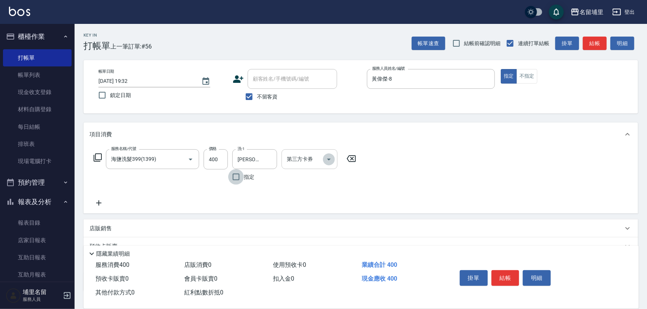
drag, startPoint x: 325, startPoint y: 157, endPoint x: 324, endPoint y: 166, distance: 8.6
click at [325, 157] on icon "Open" at bounding box center [329, 159] width 9 height 9
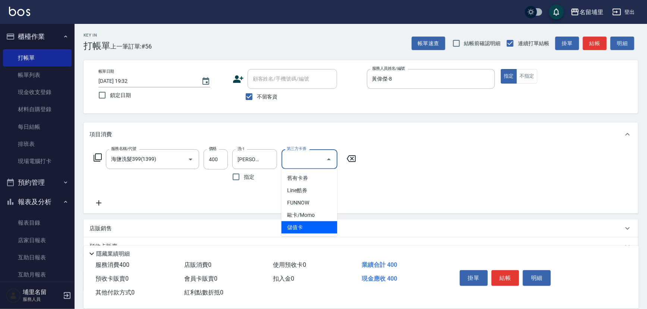
click at [304, 230] on span "儲值卡" at bounding box center [310, 227] width 56 height 12
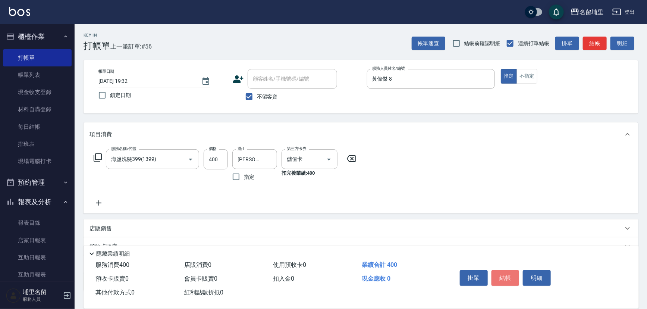
click at [500, 270] on button "結帳" at bounding box center [506, 278] width 28 height 16
click at [330, 163] on icon "Open" at bounding box center [329, 159] width 9 height 9
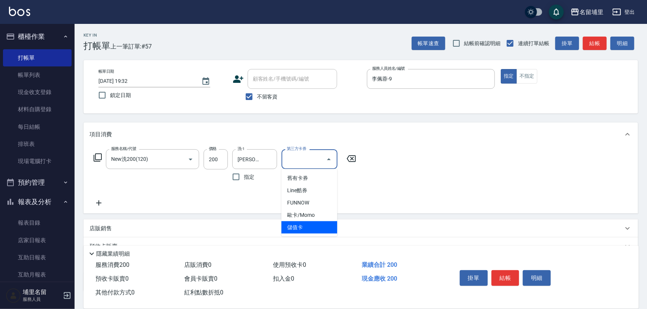
drag, startPoint x: 316, startPoint y: 224, endPoint x: 372, endPoint y: 231, distance: 56.8
click at [316, 224] on span "儲值卡" at bounding box center [310, 227] width 56 height 12
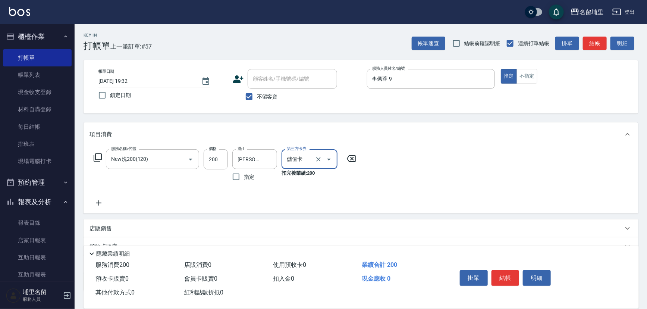
click at [500, 272] on button "結帳" at bounding box center [506, 278] width 28 height 16
click at [101, 204] on icon at bounding box center [99, 202] width 19 height 9
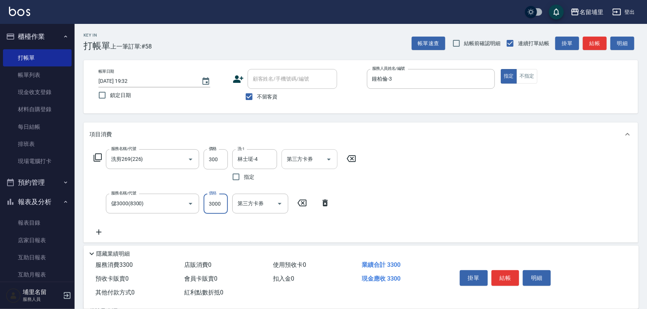
click at [327, 160] on icon "Open" at bounding box center [329, 159] width 9 height 9
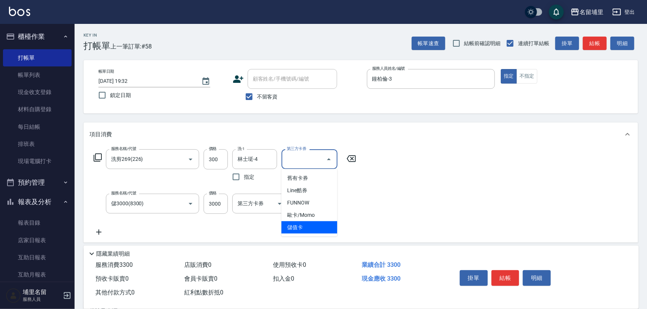
drag, startPoint x: 305, startPoint y: 230, endPoint x: 422, endPoint y: 243, distance: 117.5
click at [306, 230] on span "儲值卡" at bounding box center [310, 227] width 56 height 12
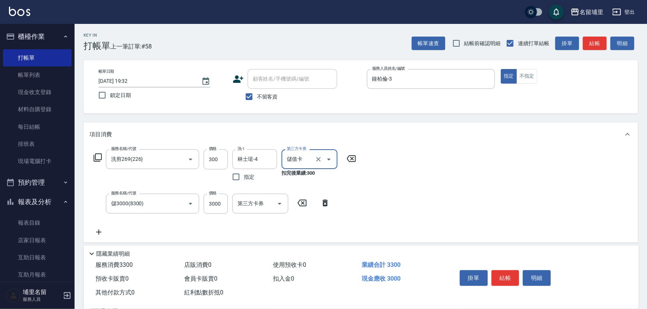
click at [509, 277] on button "結帳" at bounding box center [506, 278] width 28 height 16
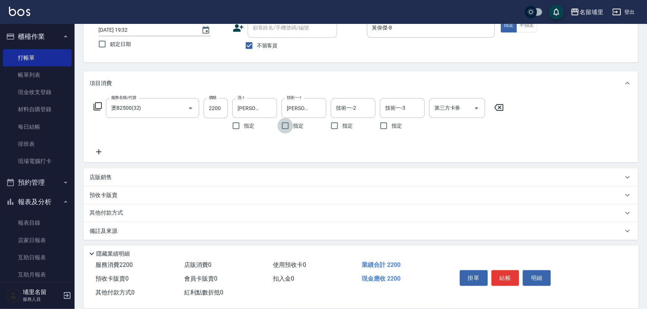
scroll to position [52, 0]
click at [129, 177] on div "店販銷售" at bounding box center [357, 176] width 534 height 8
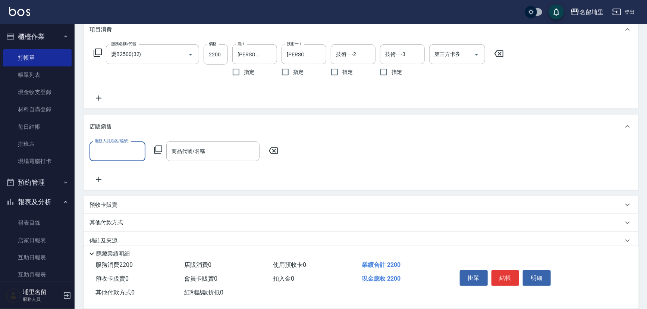
scroll to position [116, 0]
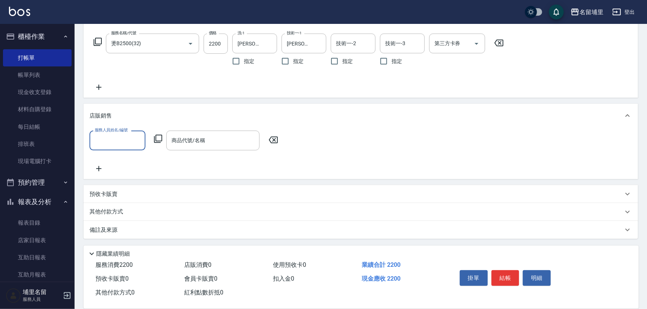
click at [124, 214] on p "其他付款方式" at bounding box center [108, 212] width 37 height 8
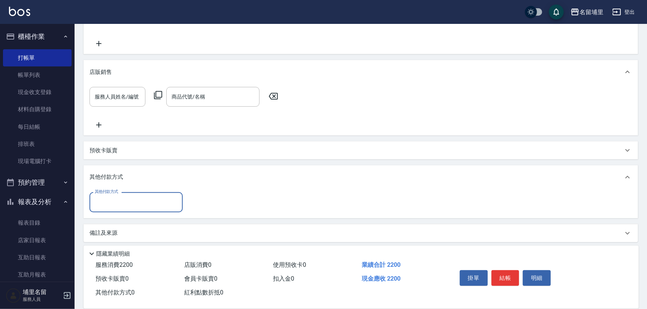
scroll to position [162, 0]
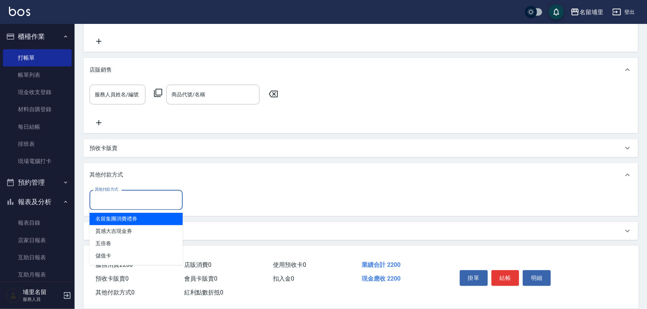
click at [127, 202] on input "其他付款方式" at bounding box center [136, 199] width 87 height 13
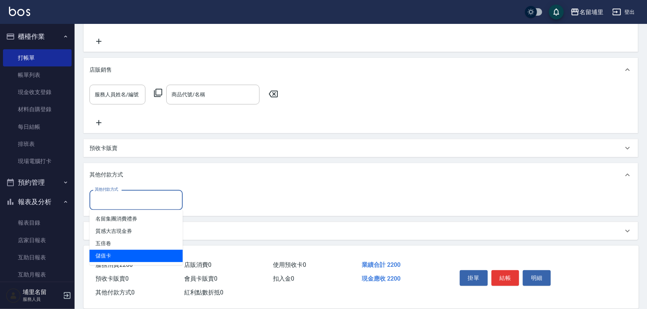
drag, startPoint x: 128, startPoint y: 255, endPoint x: 166, endPoint y: 244, distance: 39.3
click at [129, 255] on span "儲值卡" at bounding box center [136, 256] width 93 height 12
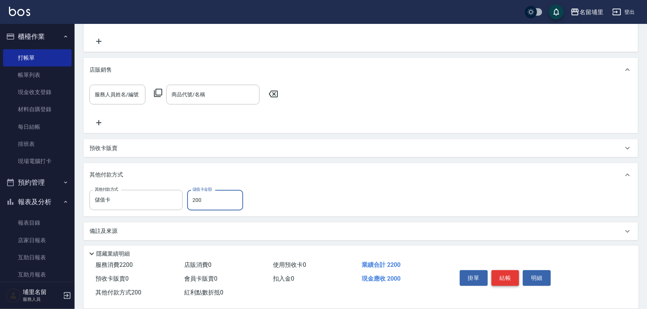
click at [513, 275] on button "結帳" at bounding box center [506, 278] width 28 height 16
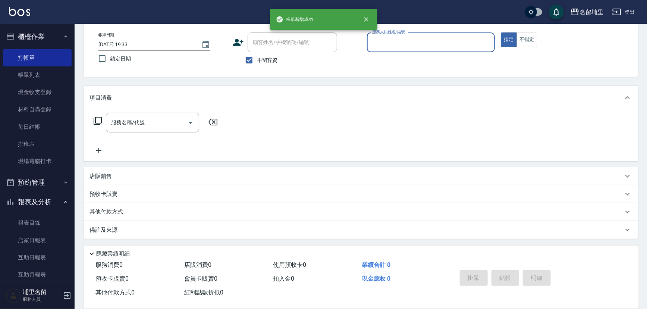
scroll to position [0, 0]
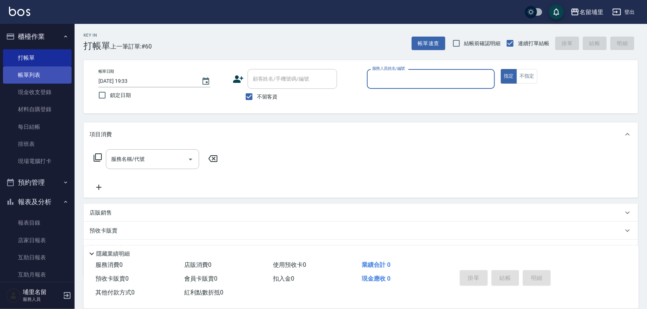
click at [38, 72] on link "帳單列表" at bounding box center [37, 74] width 69 height 17
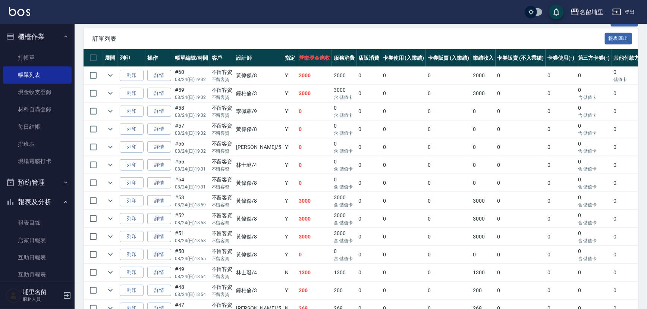
scroll to position [169, 0]
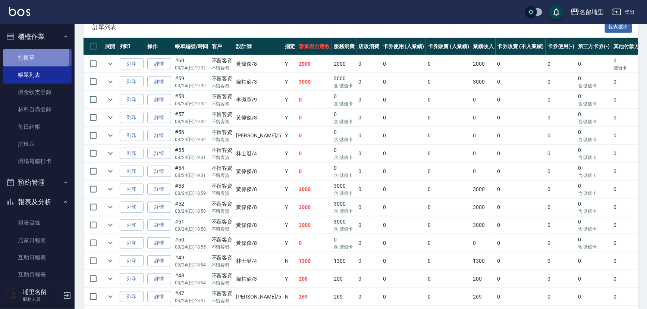
click at [29, 56] on link "打帳單" at bounding box center [37, 57] width 69 height 17
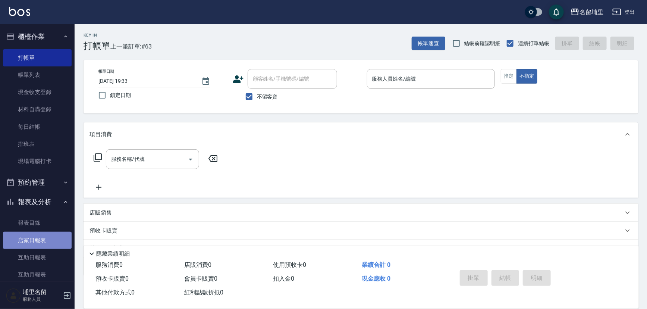
click at [42, 232] on link "店家日報表" at bounding box center [37, 240] width 69 height 17
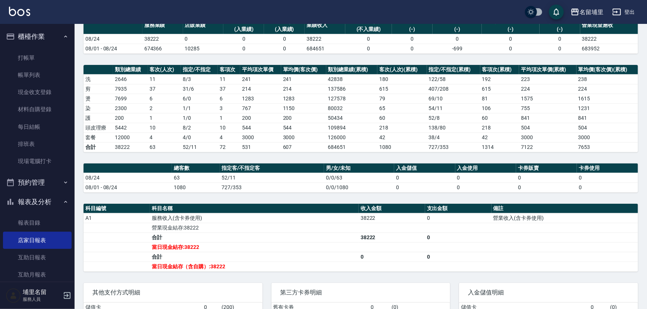
scroll to position [68, 0]
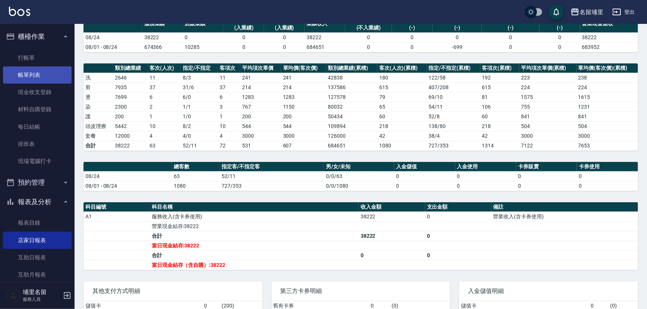
click at [34, 77] on link "帳單列表" at bounding box center [37, 74] width 69 height 17
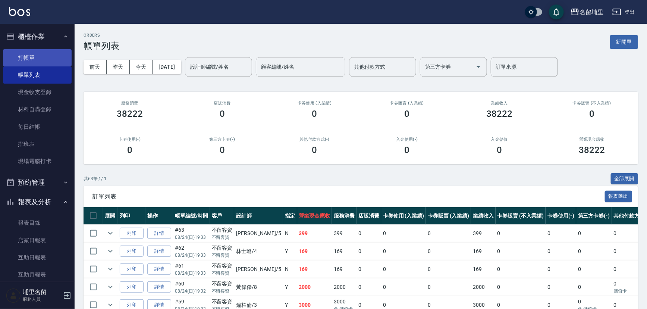
click at [32, 54] on link "打帳單" at bounding box center [37, 57] width 69 height 17
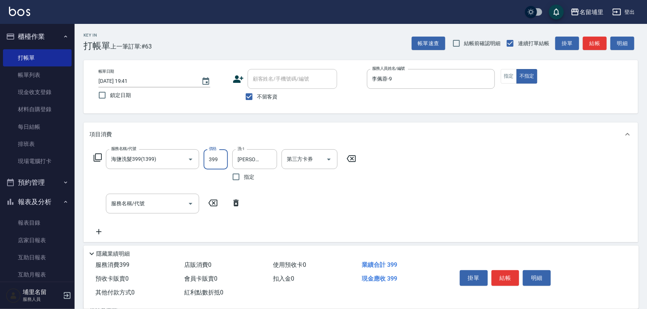
click at [217, 162] on input "399" at bounding box center [216, 159] width 24 height 20
click at [507, 273] on button "結帳" at bounding box center [506, 278] width 28 height 16
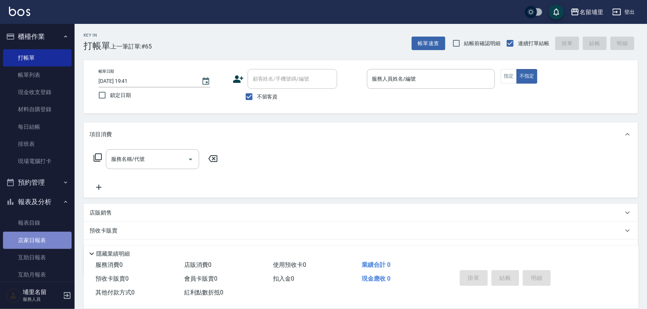
click at [44, 241] on link "店家日報表" at bounding box center [37, 240] width 69 height 17
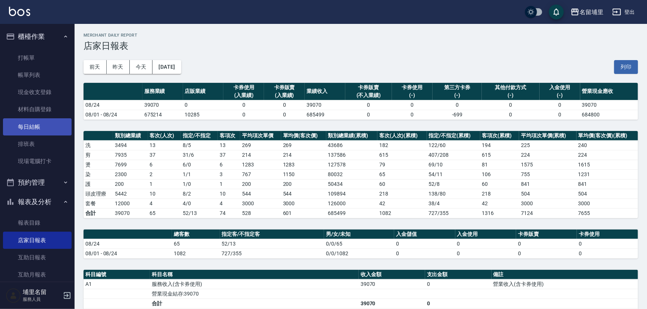
click at [51, 128] on link "每日結帳" at bounding box center [37, 126] width 69 height 17
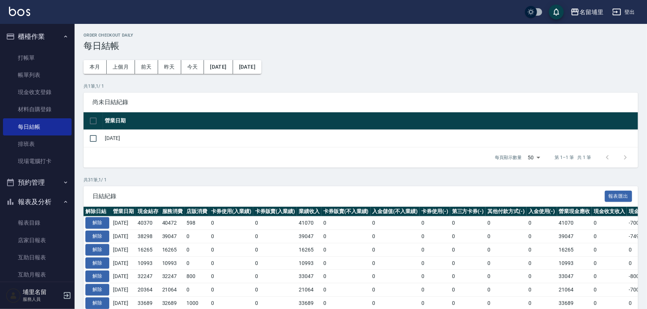
click at [230, 65] on button "[DATE]" at bounding box center [218, 67] width 29 height 14
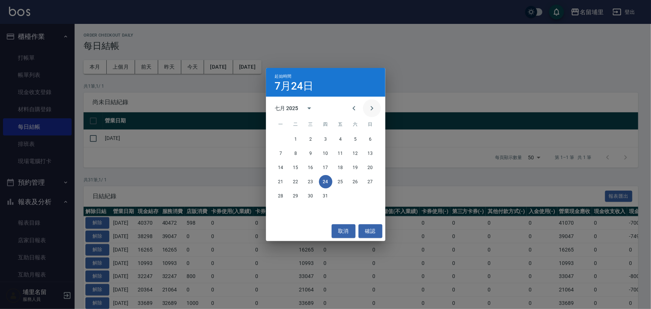
click at [375, 107] on icon "Next month" at bounding box center [371, 108] width 9 height 9
click at [369, 169] on button "17" at bounding box center [370, 167] width 13 height 13
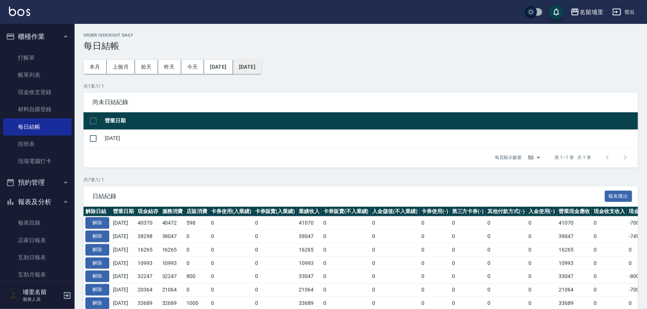
click at [262, 67] on button "[DATE]" at bounding box center [247, 67] width 28 height 14
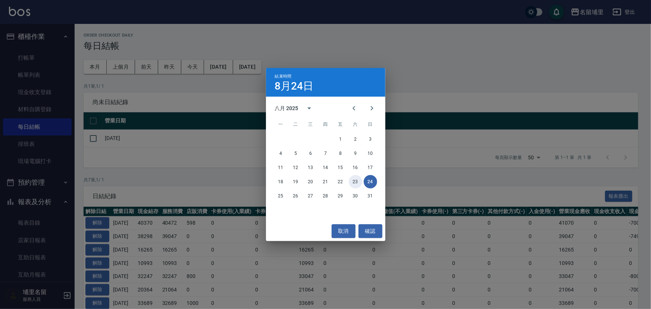
click at [357, 184] on button "23" at bounding box center [355, 181] width 13 height 13
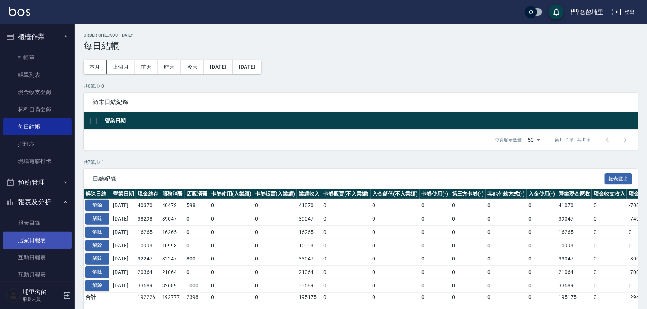
click at [44, 244] on link "店家日報表" at bounding box center [37, 240] width 69 height 17
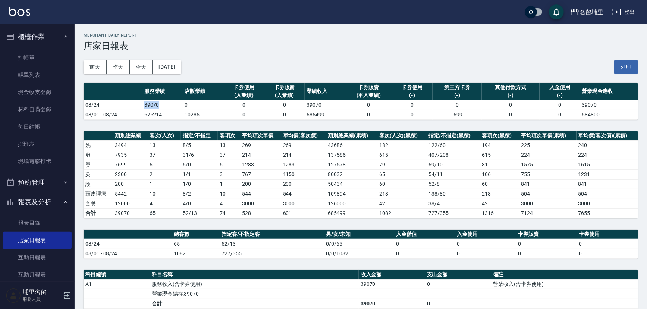
drag, startPoint x: 167, startPoint y: 107, endPoint x: 141, endPoint y: 107, distance: 25.4
click at [141, 107] on tr "08/24 39070 0 0 0 39070 0 0 0 0 0 39070" at bounding box center [361, 105] width 555 height 10
click at [141, 107] on td "08/24" at bounding box center [113, 105] width 59 height 10
drag, startPoint x: 141, startPoint y: 107, endPoint x: 177, endPoint y: 105, distance: 35.9
click at [177, 105] on tr "08/24 39070 0 0 0 39070 0 0 0 0 0 39070" at bounding box center [361, 105] width 555 height 10
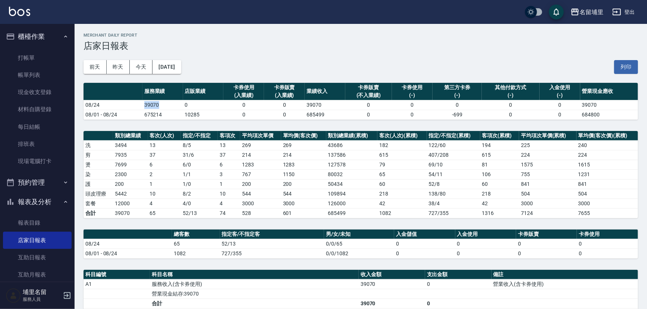
click at [177, 105] on td "39070" at bounding box center [163, 105] width 41 height 10
drag, startPoint x: 172, startPoint y: 105, endPoint x: 133, endPoint y: 107, distance: 38.5
click at [133, 107] on tr "08/24 39070 0 0 0 39070 0 0 0 0 0 39070" at bounding box center [361, 105] width 555 height 10
click at [133, 107] on td "08/24" at bounding box center [113, 105] width 59 height 10
drag, startPoint x: 133, startPoint y: 107, endPoint x: 178, endPoint y: 107, distance: 45.1
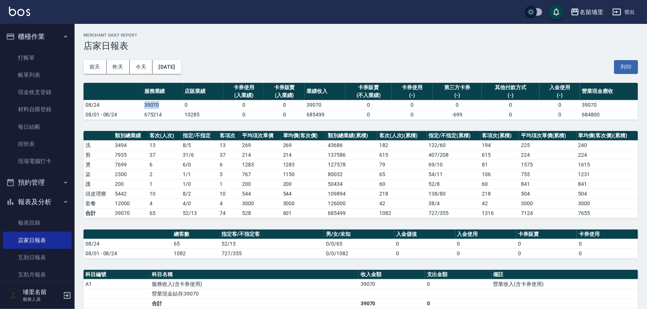
click at [178, 107] on tr "08/24 39070 0 0 0 39070 0 0 0 0 0 39070" at bounding box center [361, 105] width 555 height 10
click at [178, 107] on td "39070" at bounding box center [163, 105] width 41 height 10
drag, startPoint x: 161, startPoint y: 194, endPoint x: 140, endPoint y: 195, distance: 20.5
click at [140, 195] on tr "頭皮理療 5442 10 8 / 2 10 544 544 109894 218 138 / 80 218 504 504" at bounding box center [361, 194] width 555 height 10
click at [140, 195] on td "5442" at bounding box center [130, 194] width 35 height 10
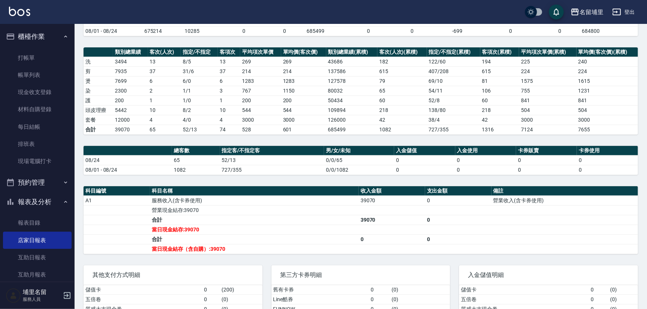
scroll to position [101, 0]
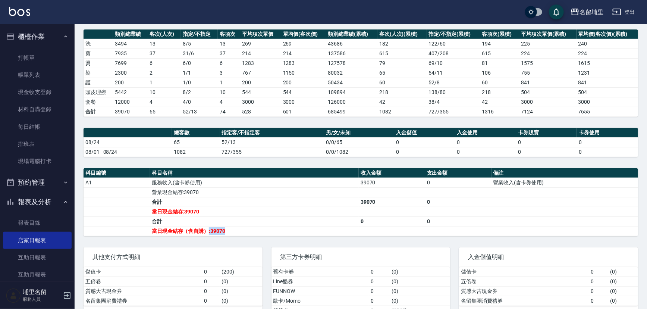
drag, startPoint x: 209, startPoint y: 234, endPoint x: 242, endPoint y: 229, distance: 34.3
click at [242, 229] on td "當日現金結存（含自購）:39070" at bounding box center [254, 231] width 209 height 10
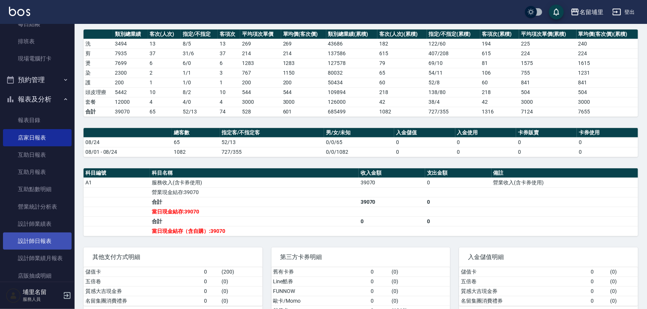
scroll to position [153, 0]
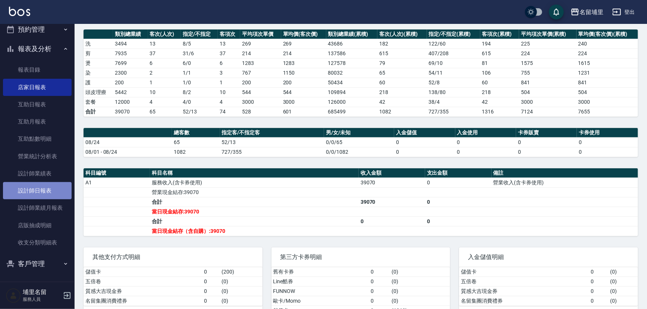
drag, startPoint x: 48, startPoint y: 191, endPoint x: 45, endPoint y: 188, distance: 4.0
click at [48, 191] on link "設計師日報表" at bounding box center [37, 190] width 69 height 17
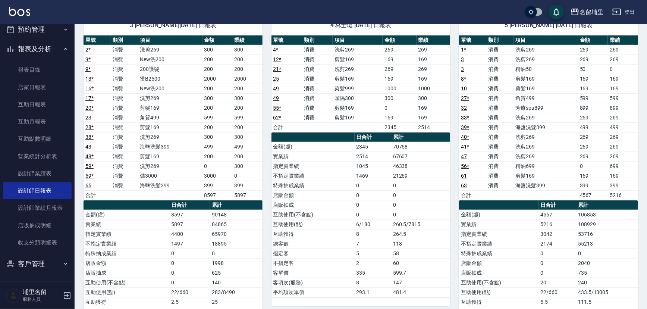
scroll to position [68, 0]
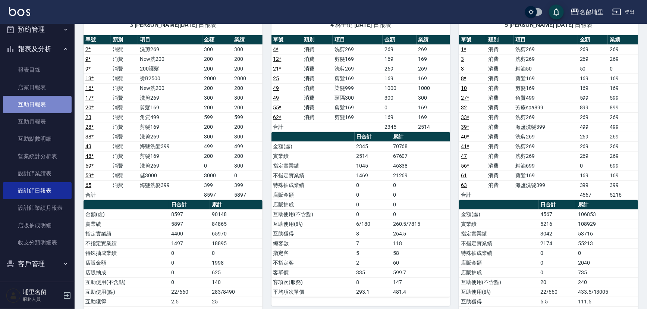
click at [41, 100] on link "互助日報表" at bounding box center [37, 104] width 69 height 17
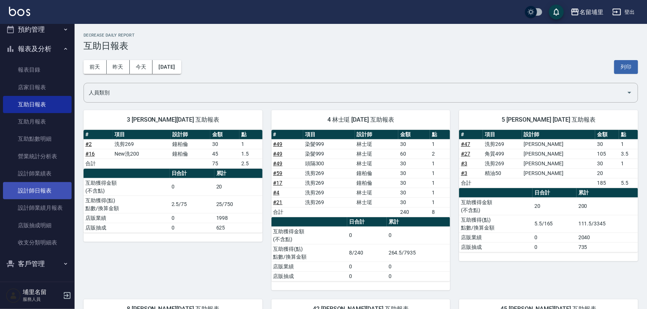
click at [56, 198] on link "設計師日報表" at bounding box center [37, 190] width 69 height 17
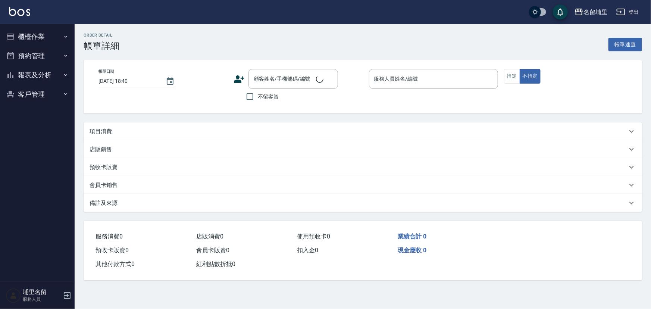
type input "[DATE] 18:37"
checkbox input "true"
type input "李佩蓉-9"
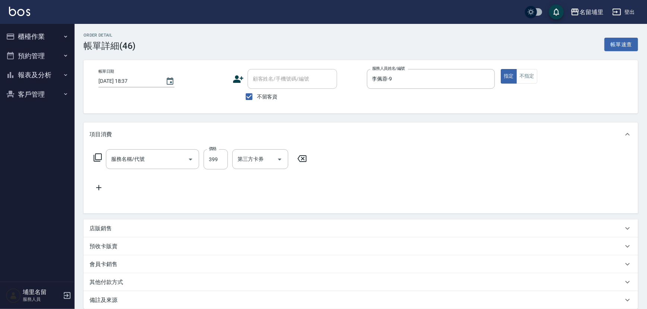
type input "海鹽洗髮399(1399)"
